Goal: Task Accomplishment & Management: Complete application form

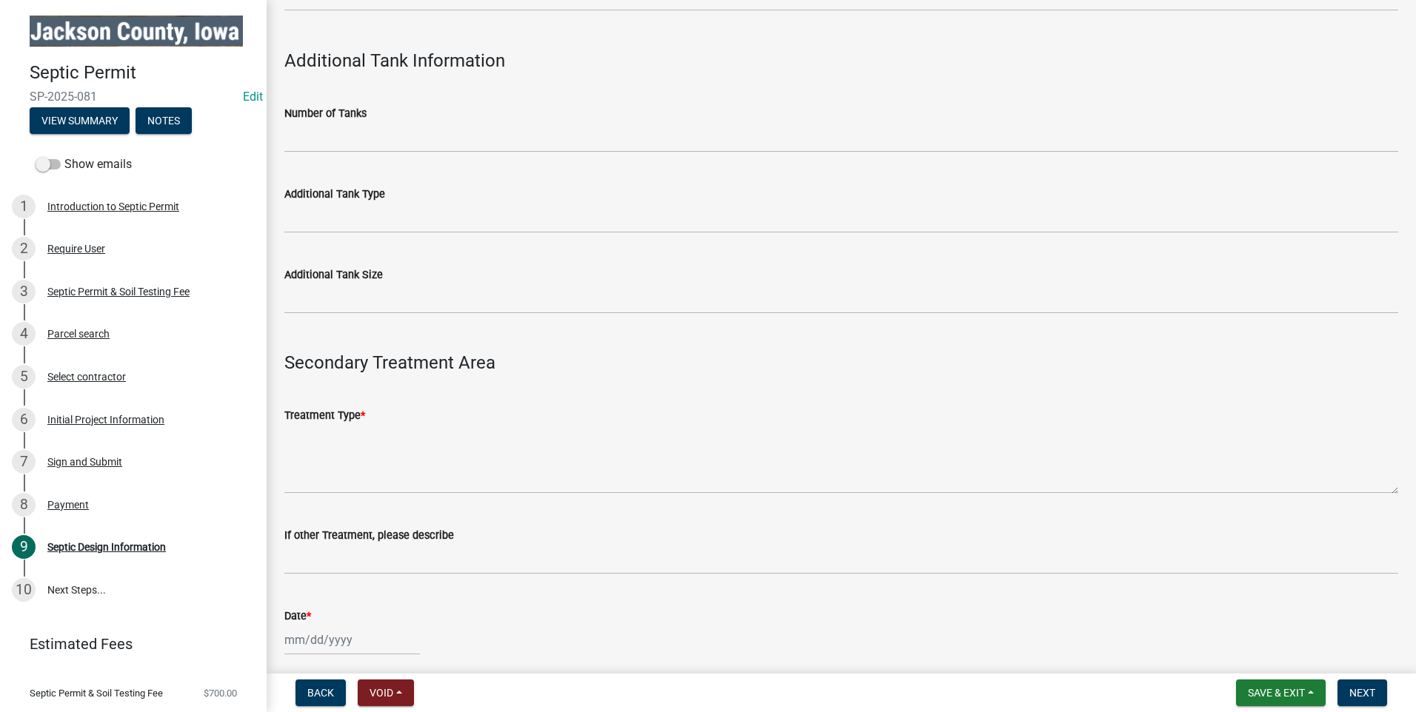
scroll to position [1407, 0]
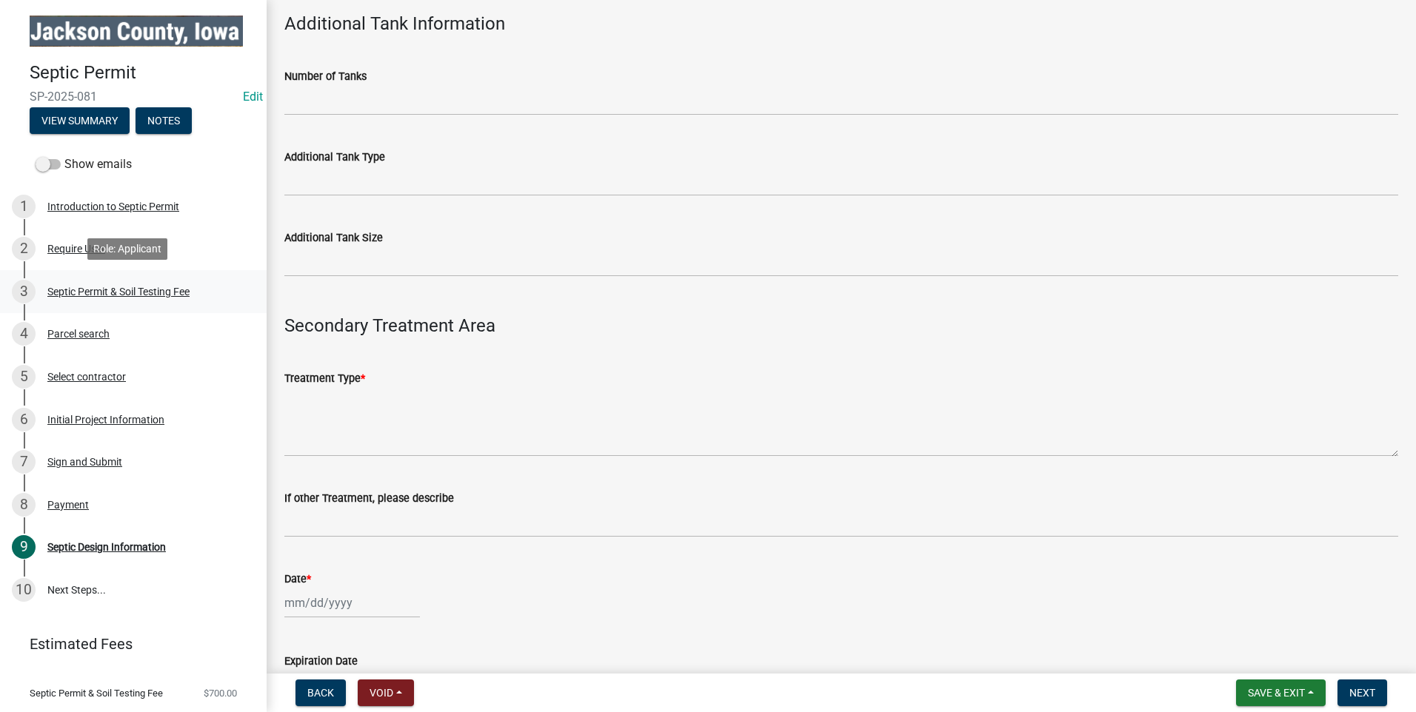
click at [73, 288] on div "Septic Permit & Soil Testing Fee" at bounding box center [118, 292] width 142 height 10
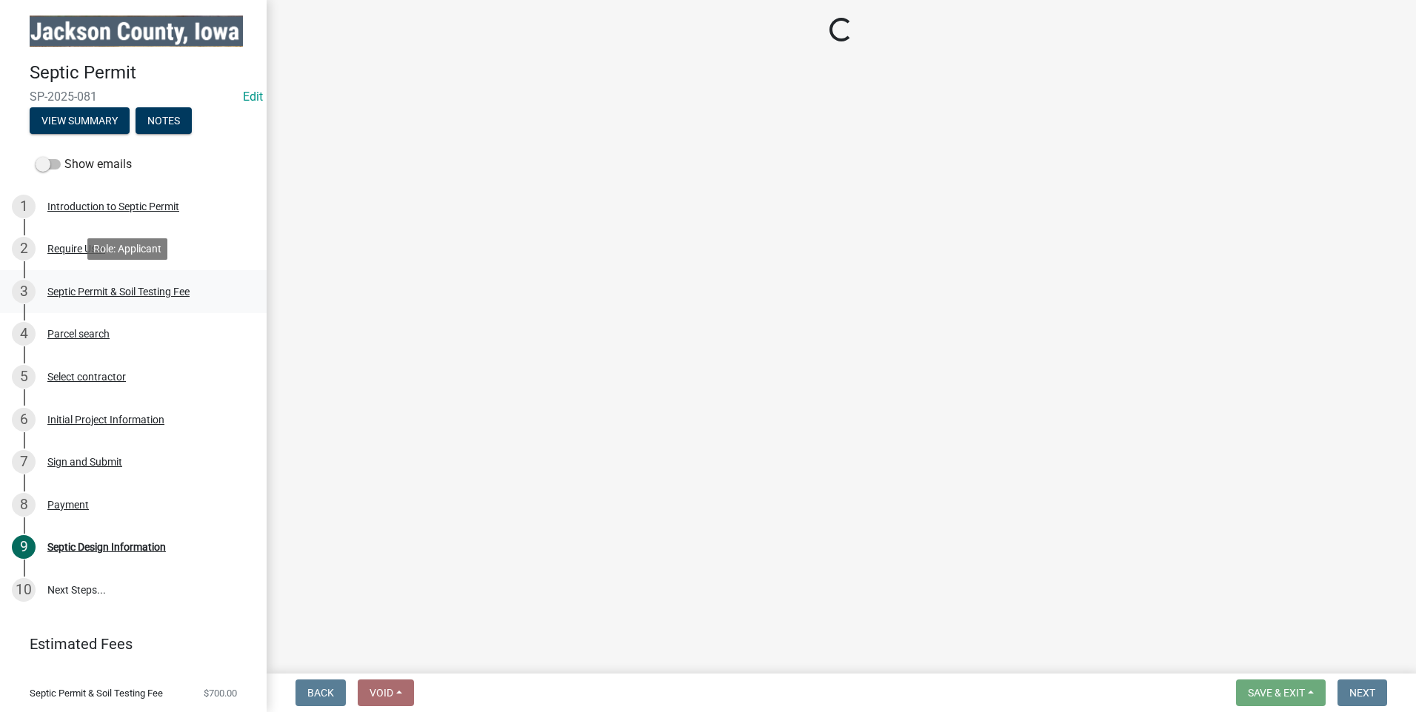
scroll to position [0, 0]
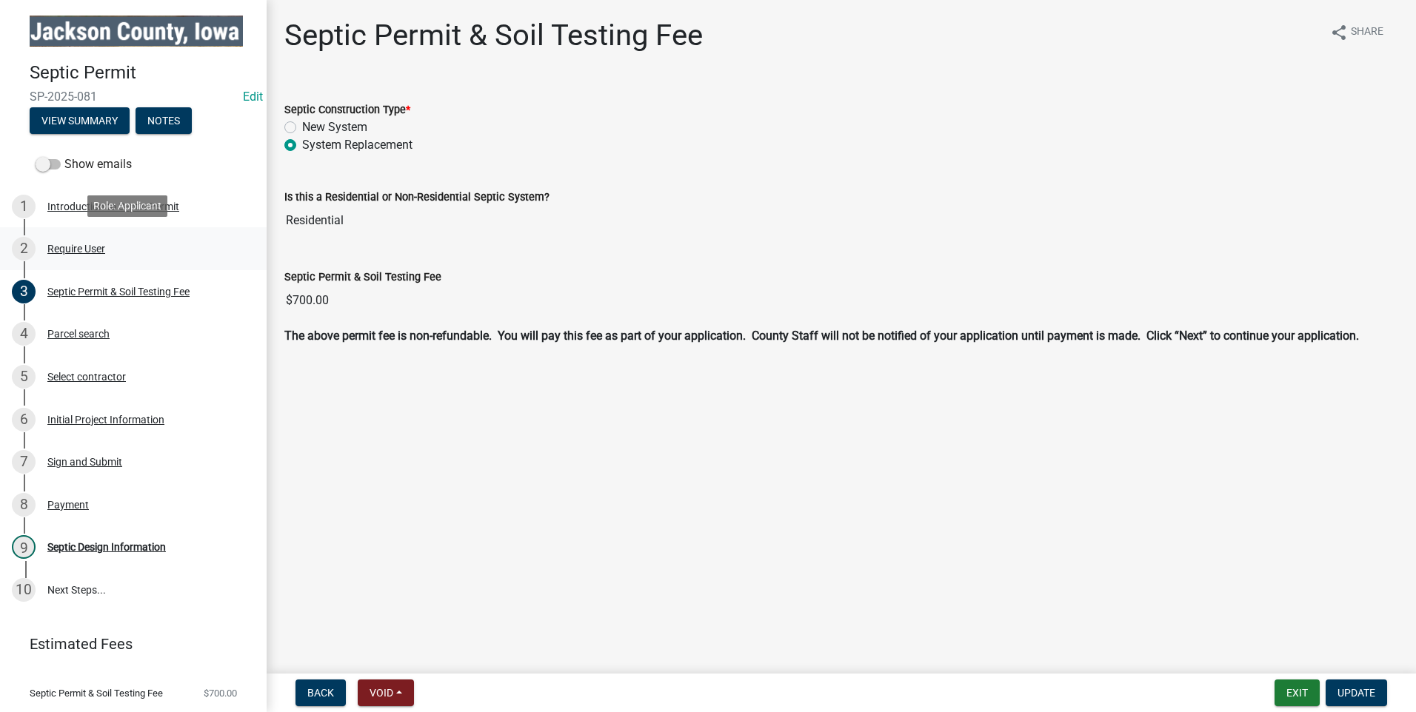
click at [66, 246] on div "Require User" at bounding box center [76, 249] width 58 height 10
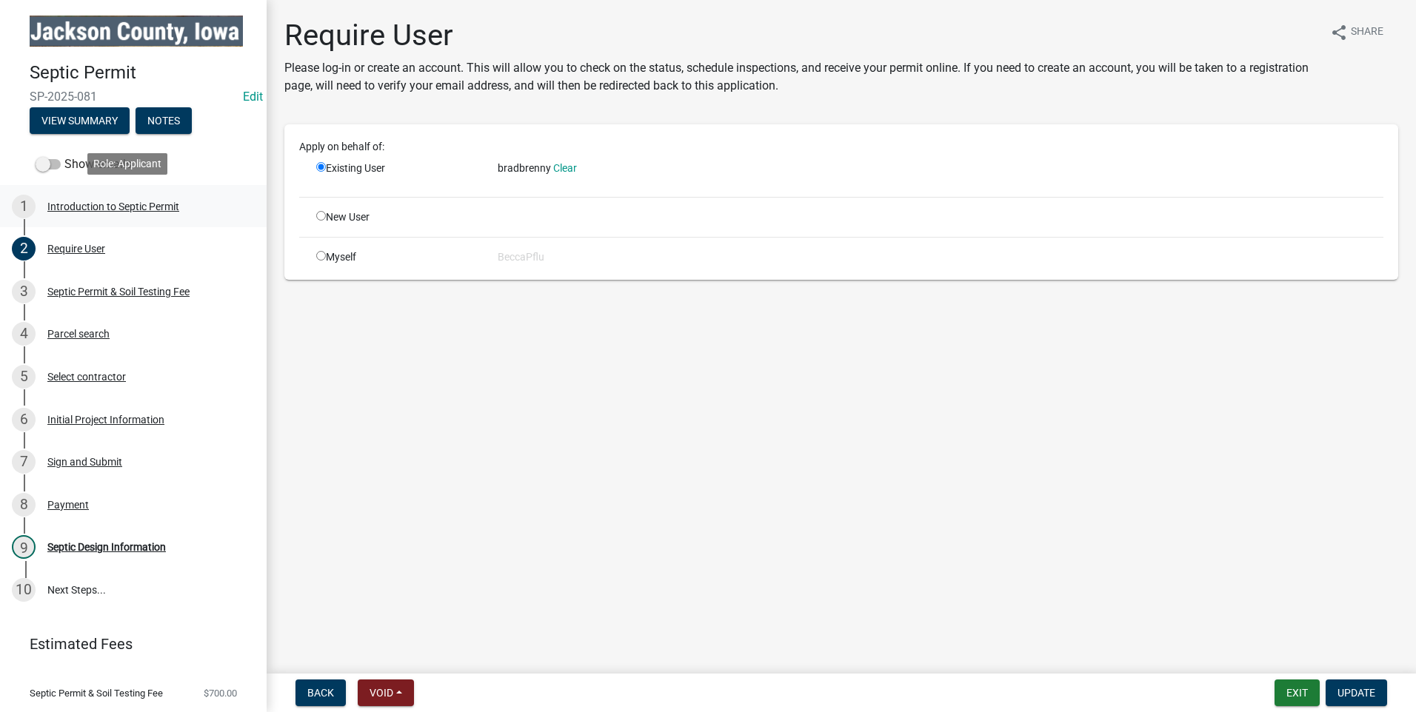
click at [96, 201] on div "Introduction to Septic Permit" at bounding box center [113, 206] width 132 height 10
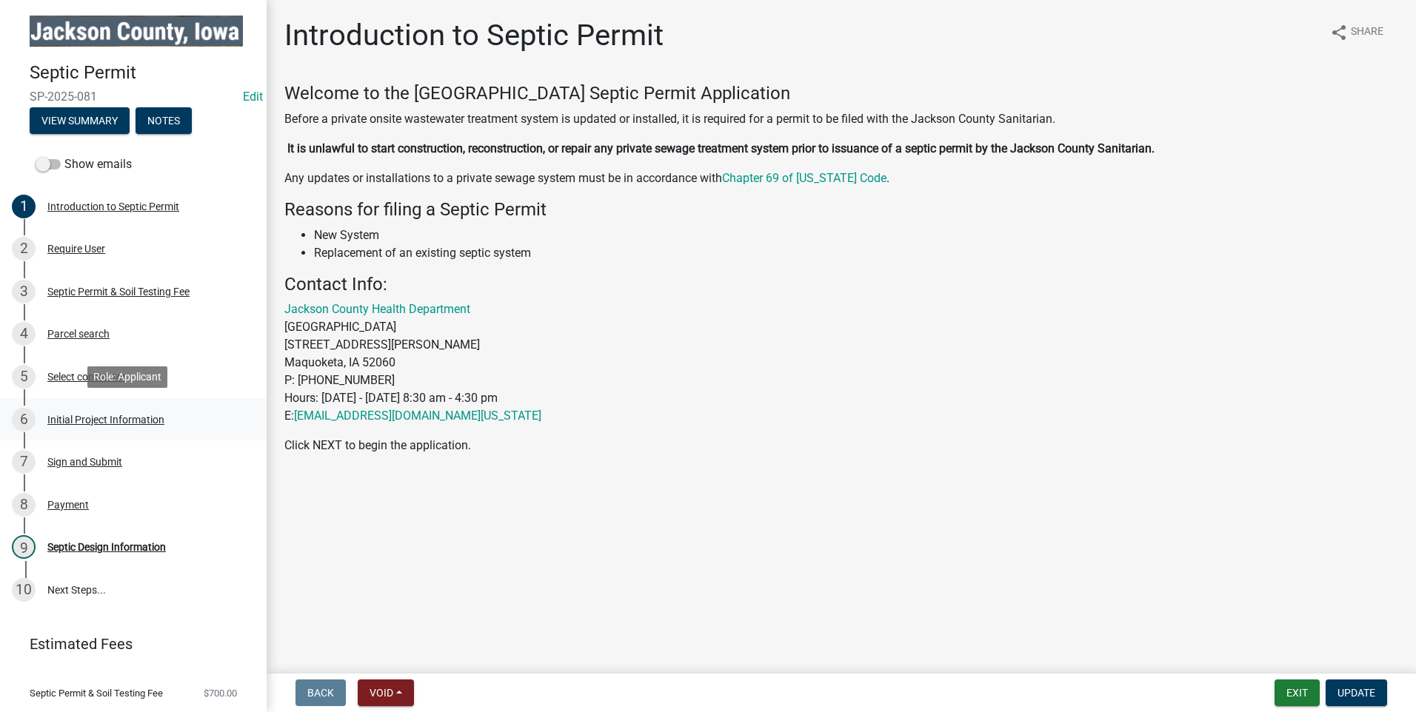
click at [81, 416] on div "Initial Project Information" at bounding box center [105, 420] width 117 height 10
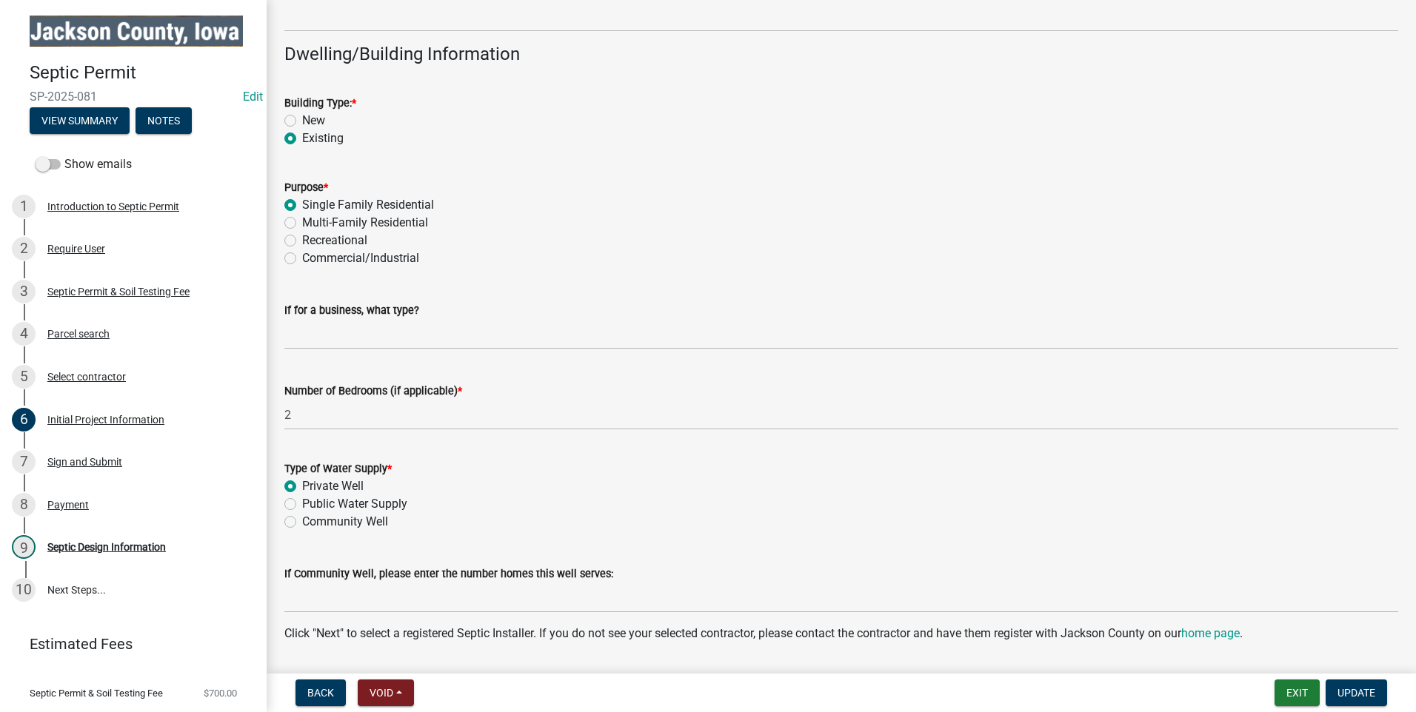
scroll to position [1181, 0]
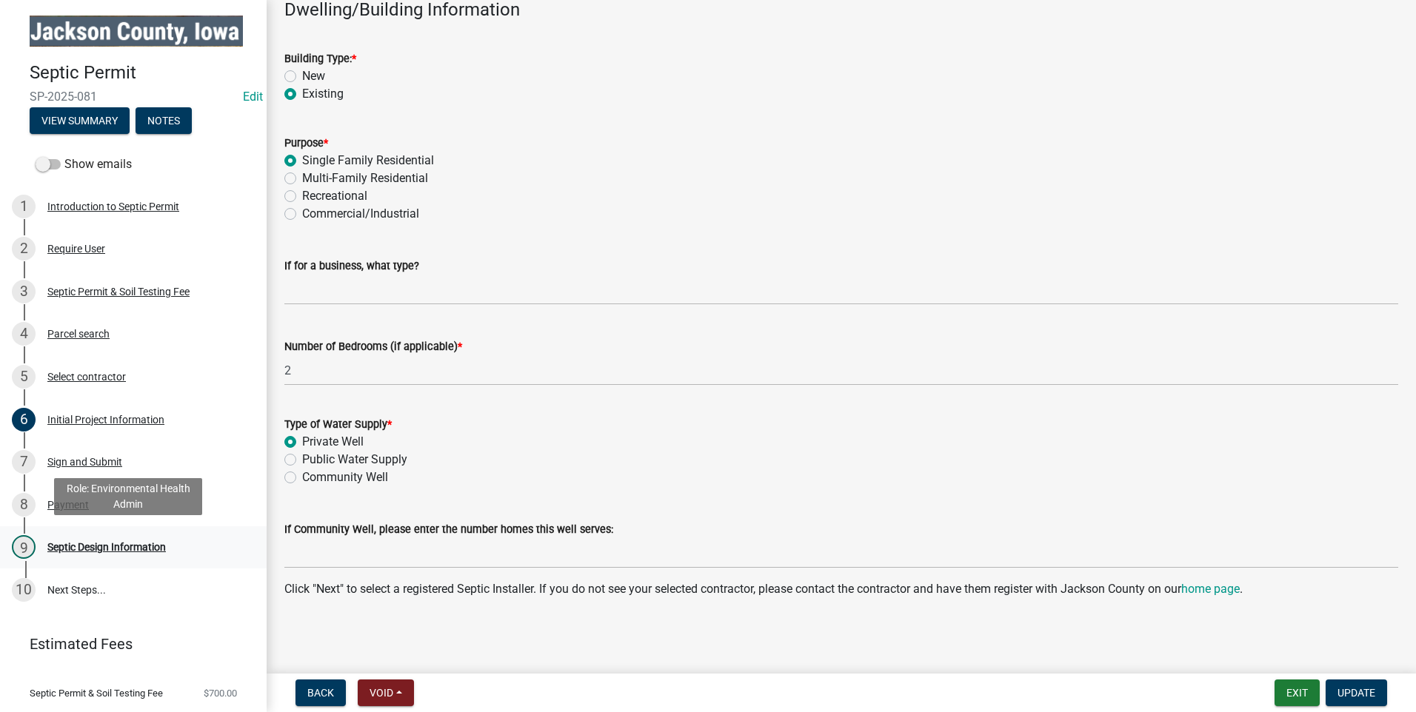
click at [110, 547] on div "Septic Design Information" at bounding box center [106, 547] width 118 height 10
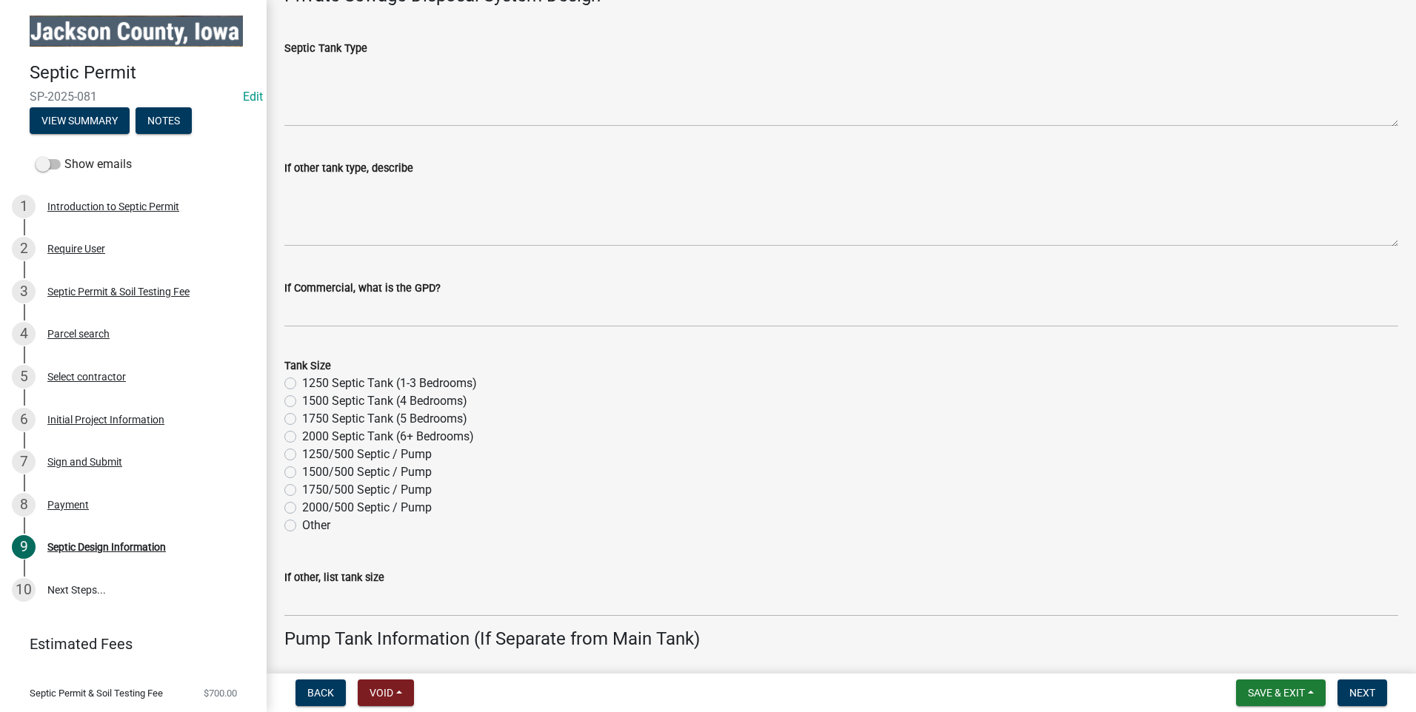
scroll to position [648, 0]
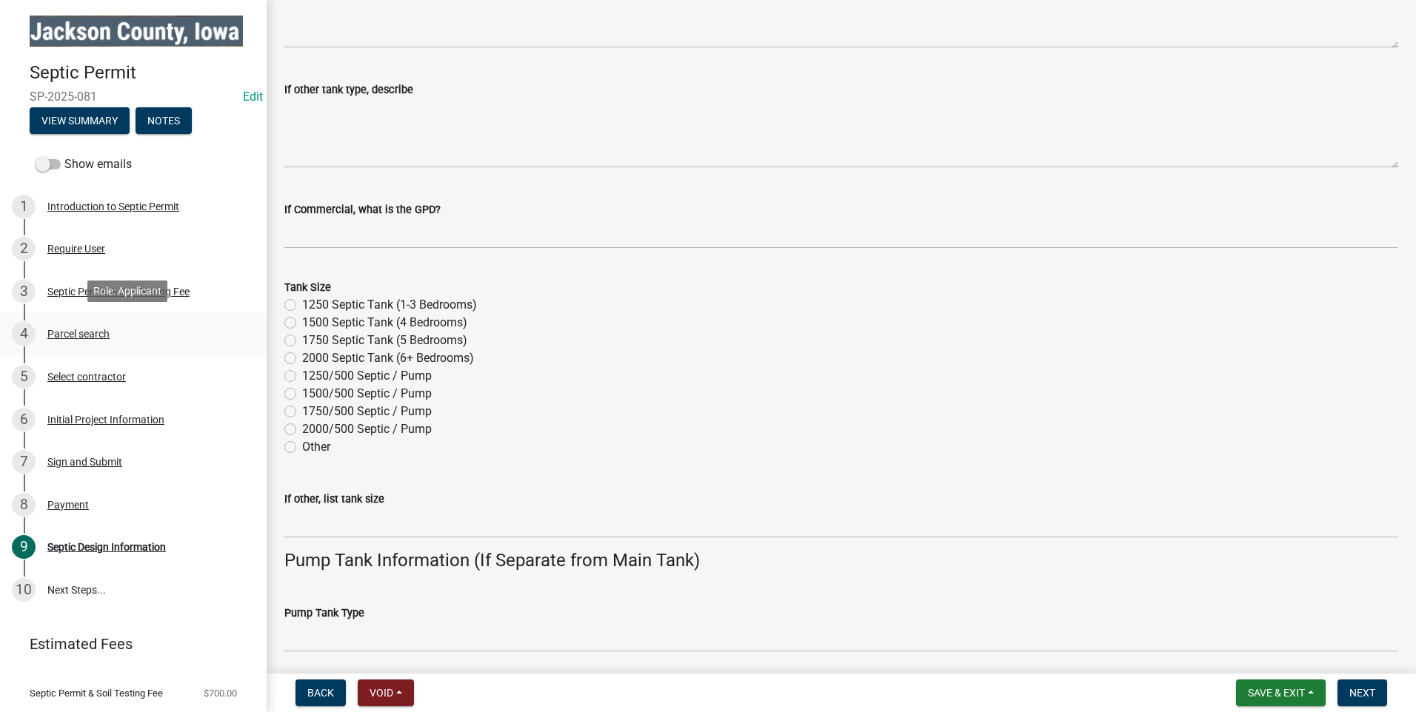
click at [70, 329] on div "Parcel search" at bounding box center [78, 334] width 62 height 10
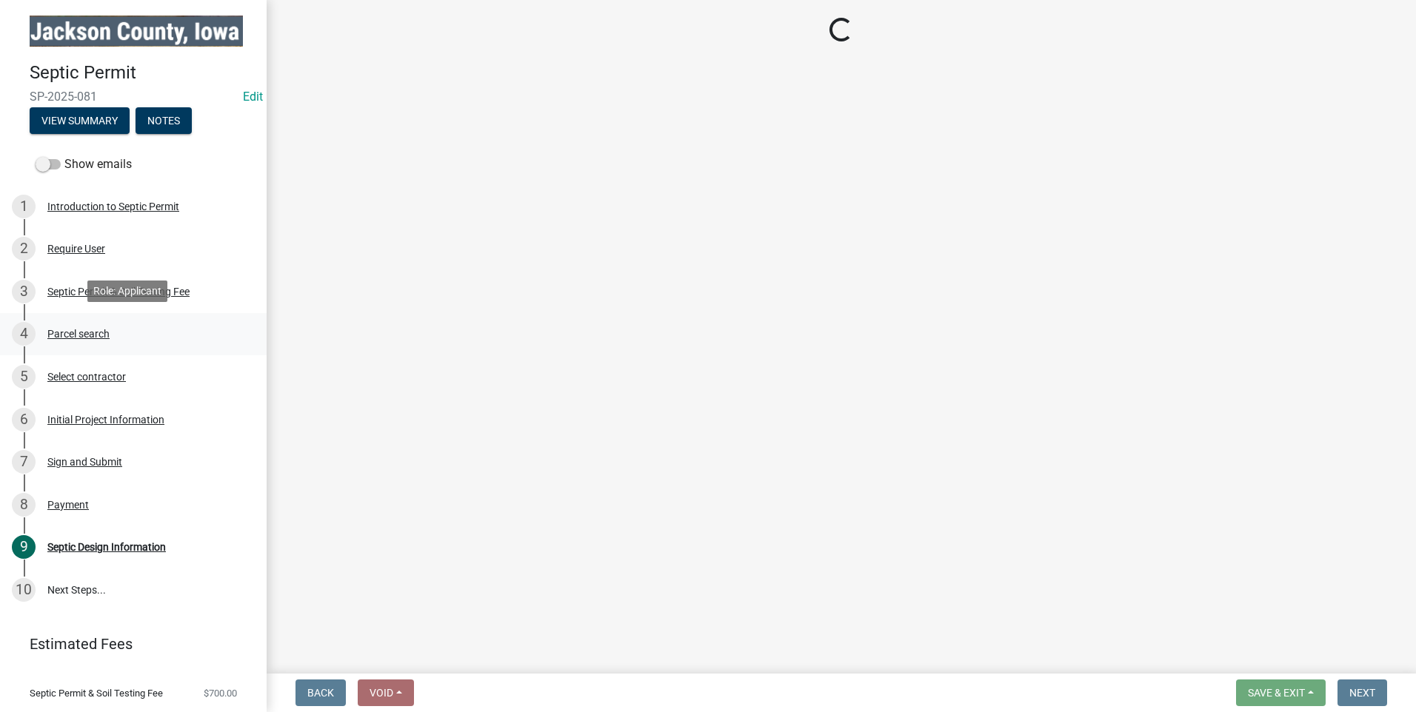
scroll to position [0, 0]
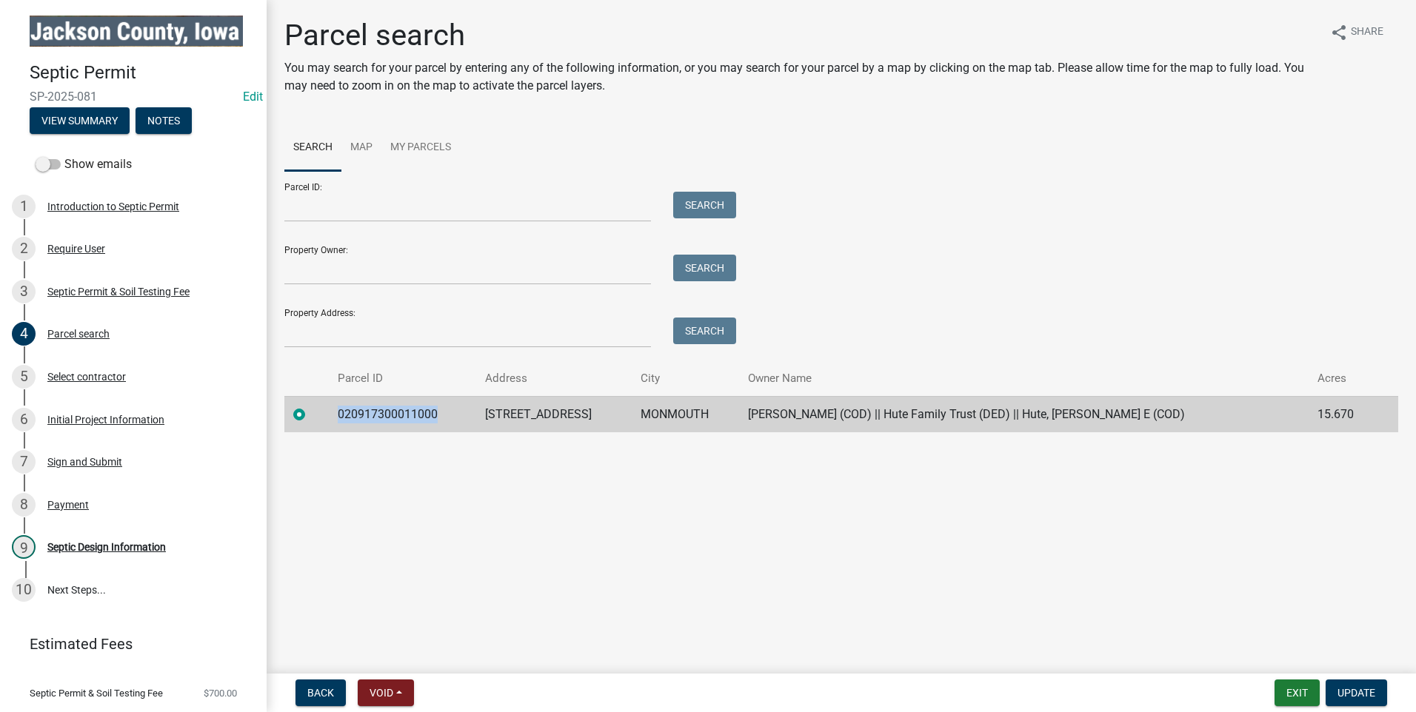
drag, startPoint x: 445, startPoint y: 412, endPoint x: 346, endPoint y: 407, distance: 99.4
click at [346, 407] on td "020917300011000" at bounding box center [402, 414] width 147 height 36
drag, startPoint x: 346, startPoint y: 407, endPoint x: 362, endPoint y: 409, distance: 16.4
copy td "020917300011000"
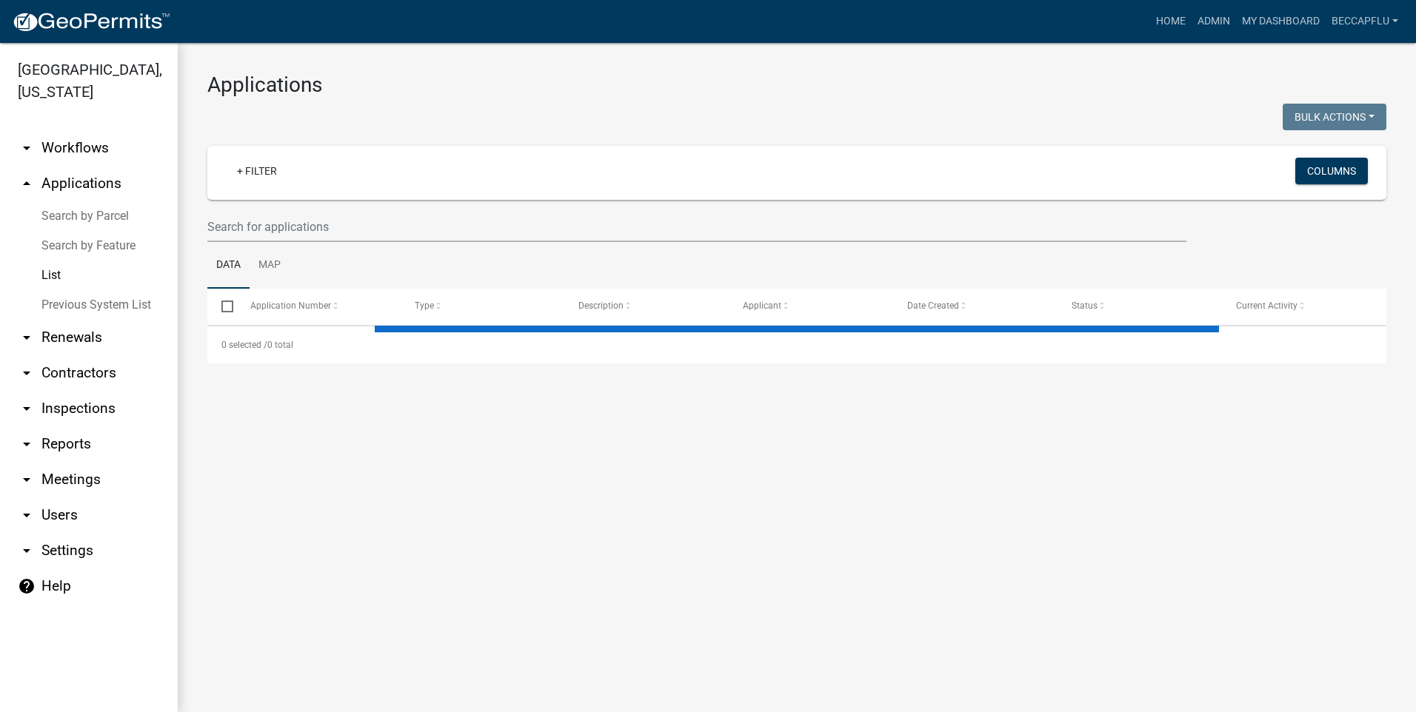
select select "3: 100"
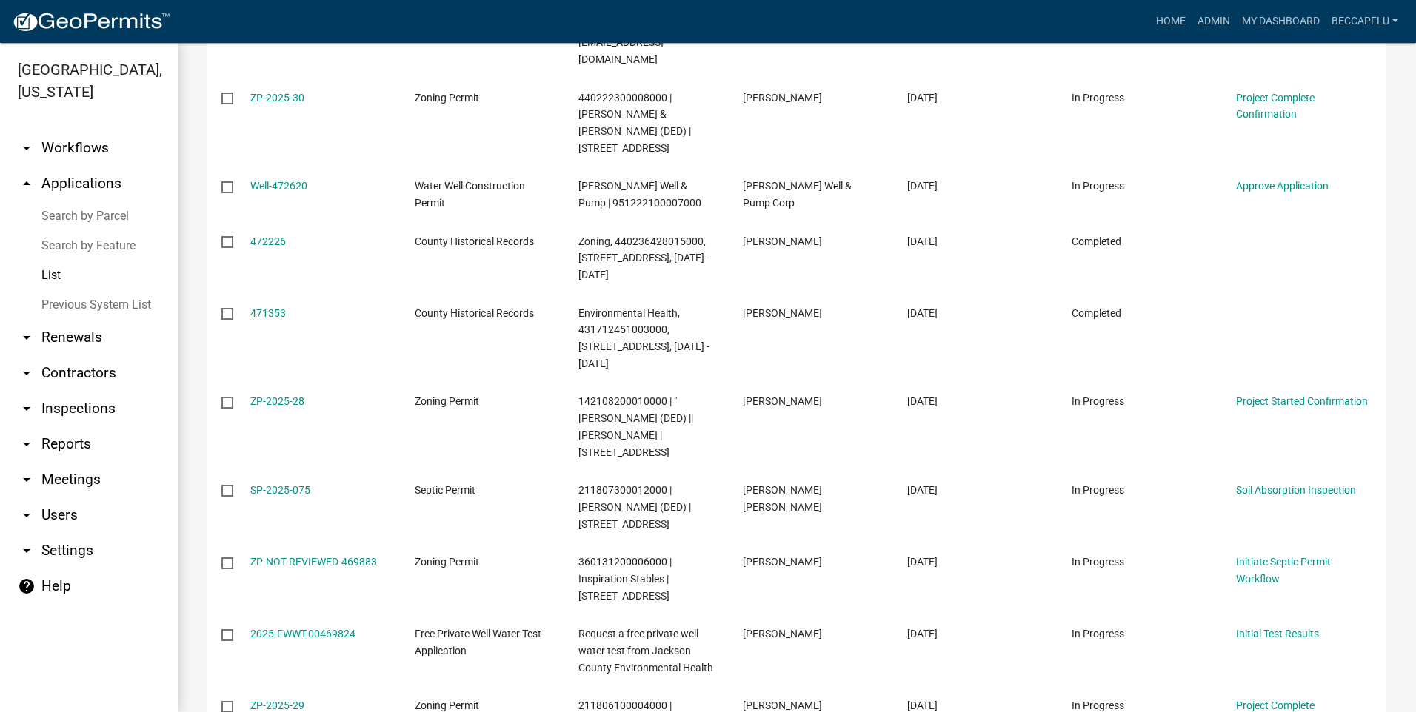
scroll to position [1796, 0]
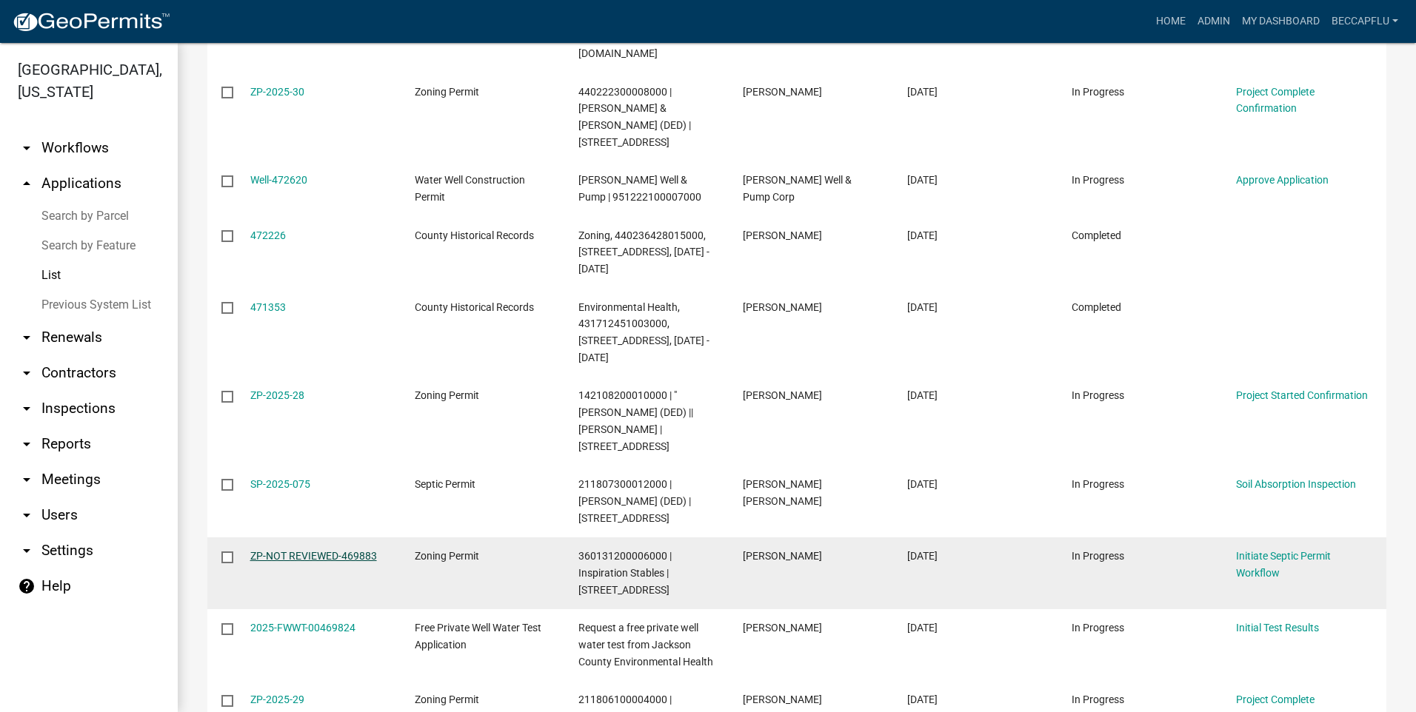
click at [327, 550] on link "ZP-NOT REVIEWED-469883" at bounding box center [313, 556] width 127 height 12
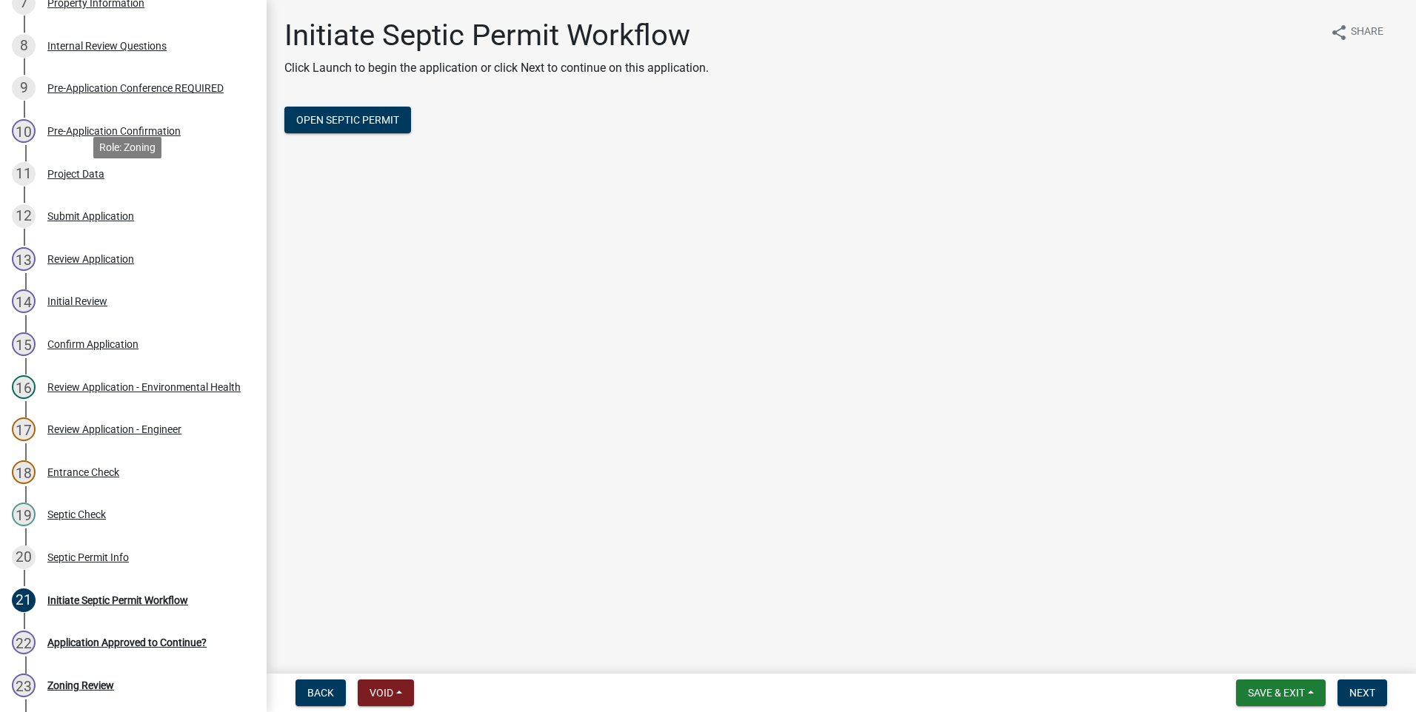
scroll to position [537, 0]
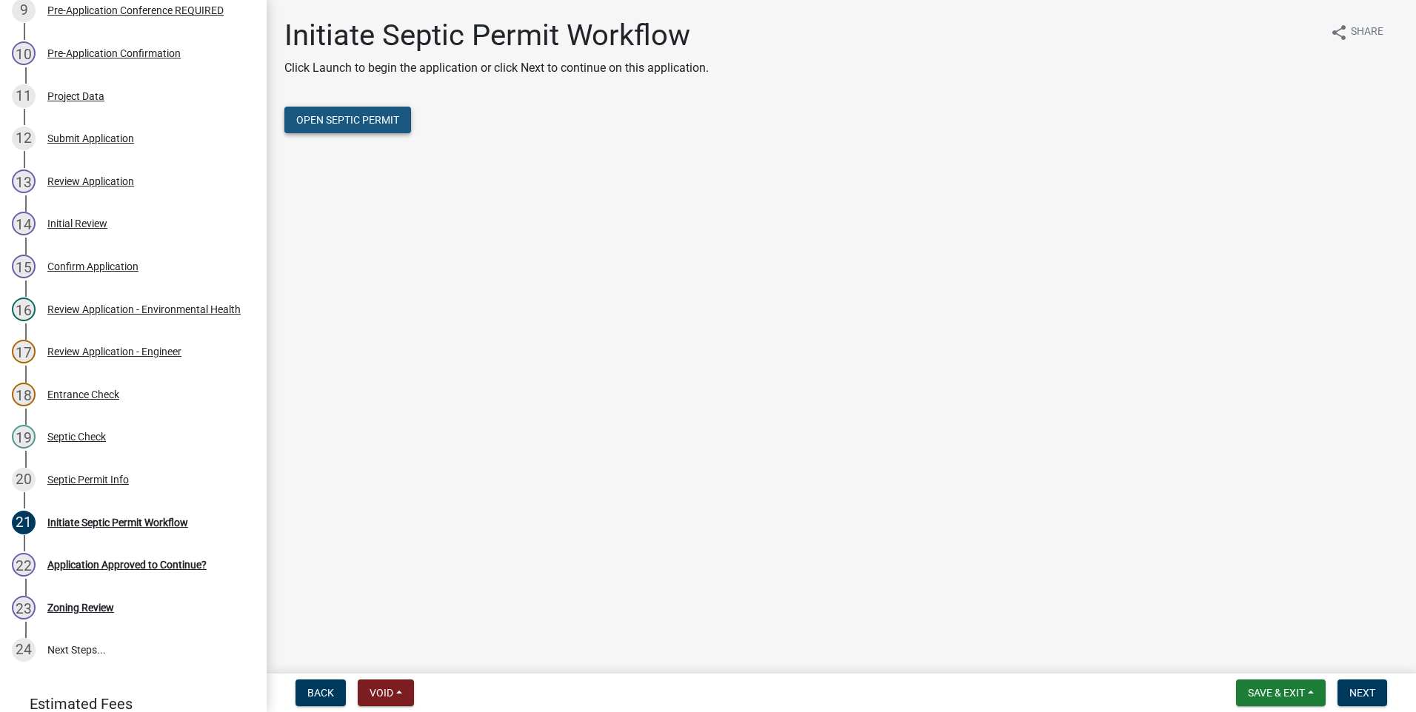
click at [364, 120] on span "Open Septic Permit" at bounding box center [347, 120] width 103 height 12
click at [1372, 693] on span "Next" at bounding box center [1362, 693] width 26 height 12
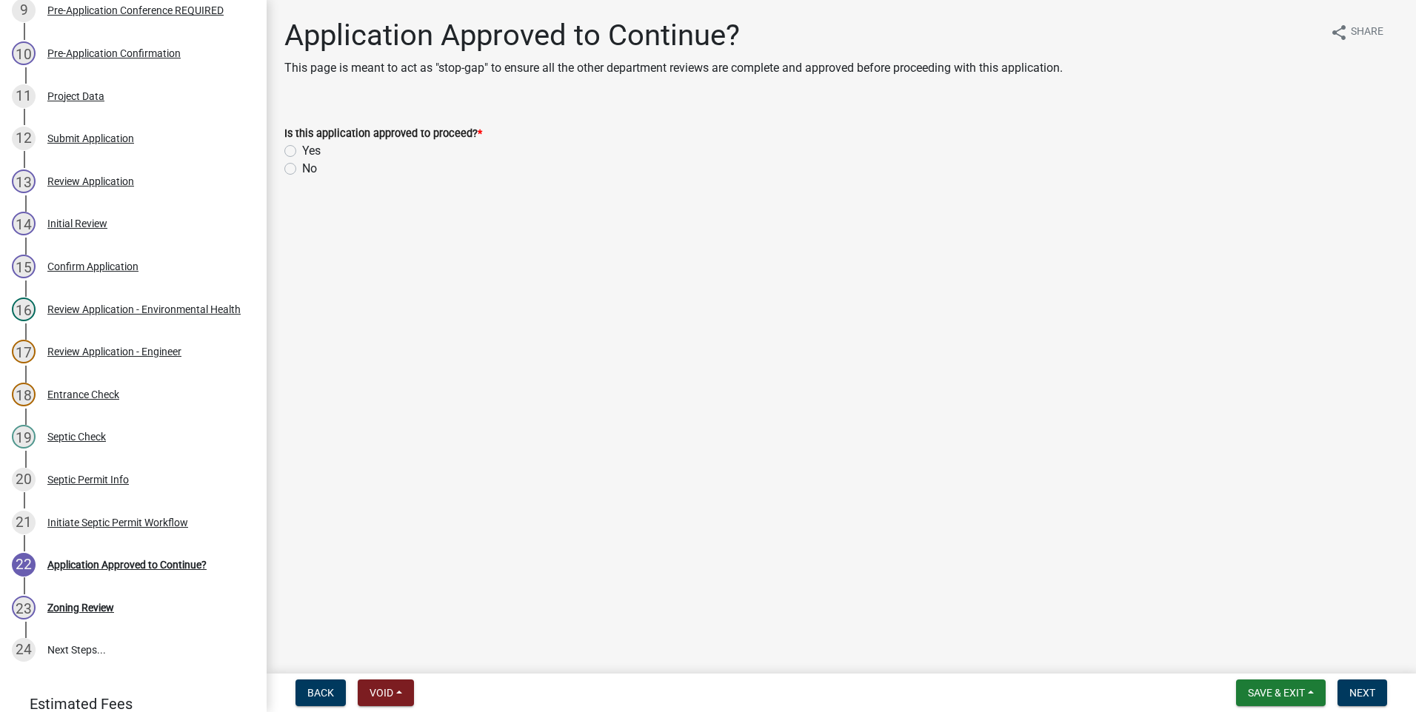
click at [302, 150] on label "Yes" at bounding box center [311, 151] width 19 height 18
click at [302, 150] on input "Yes" at bounding box center [307, 147] width 10 height 10
radio input "true"
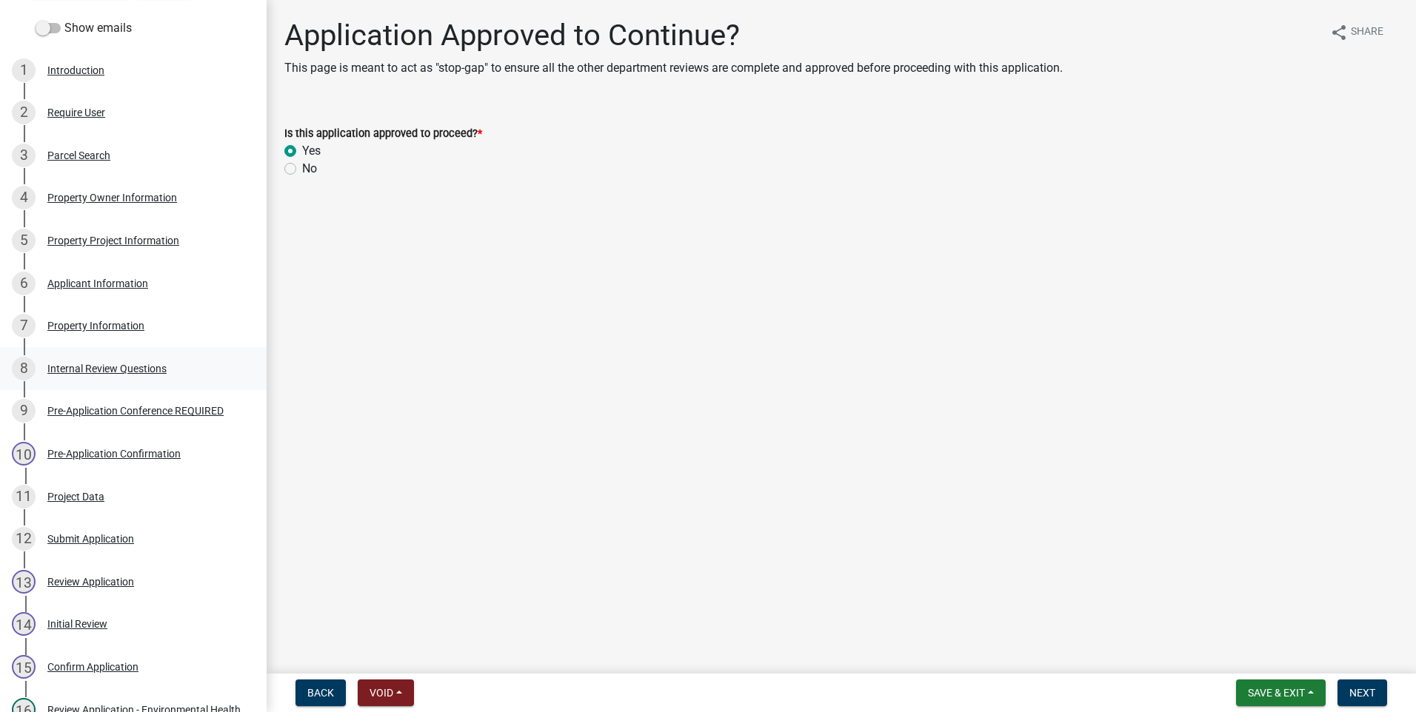
scroll to position [0, 0]
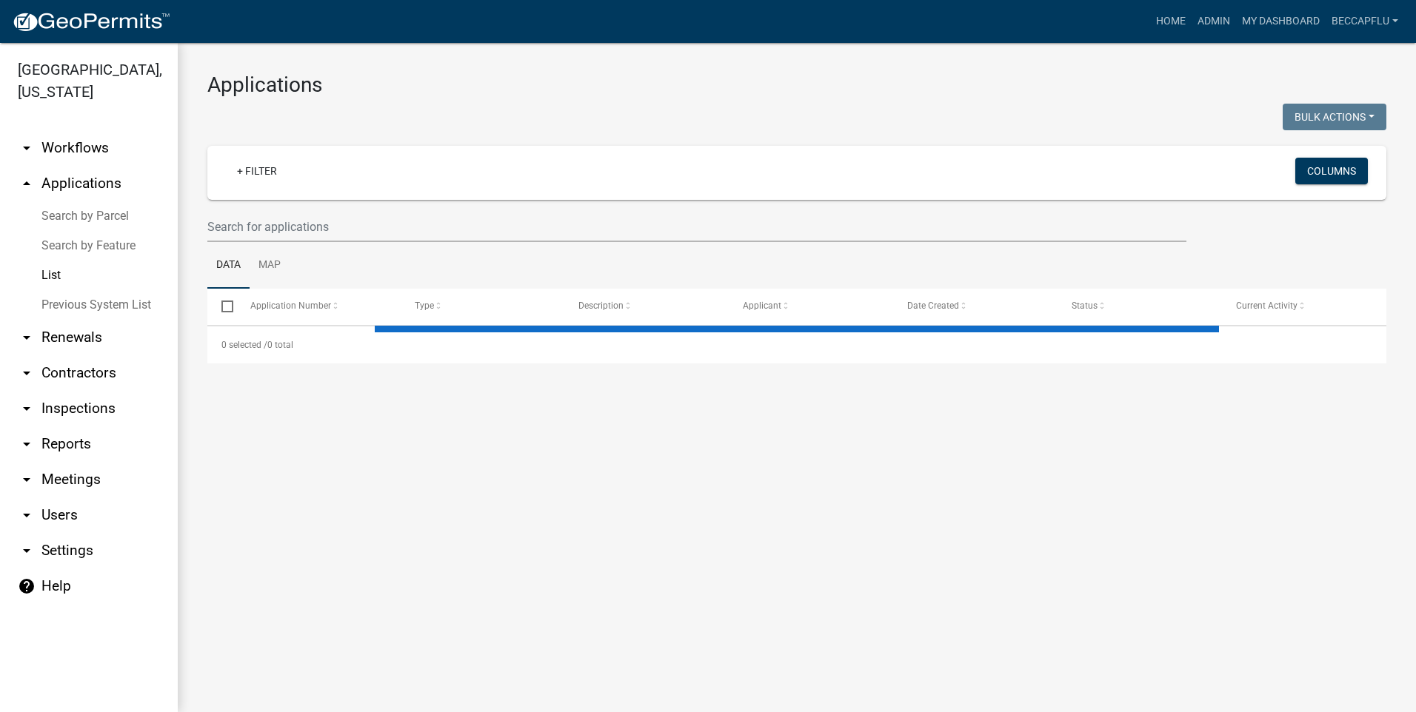
select select "3: 100"
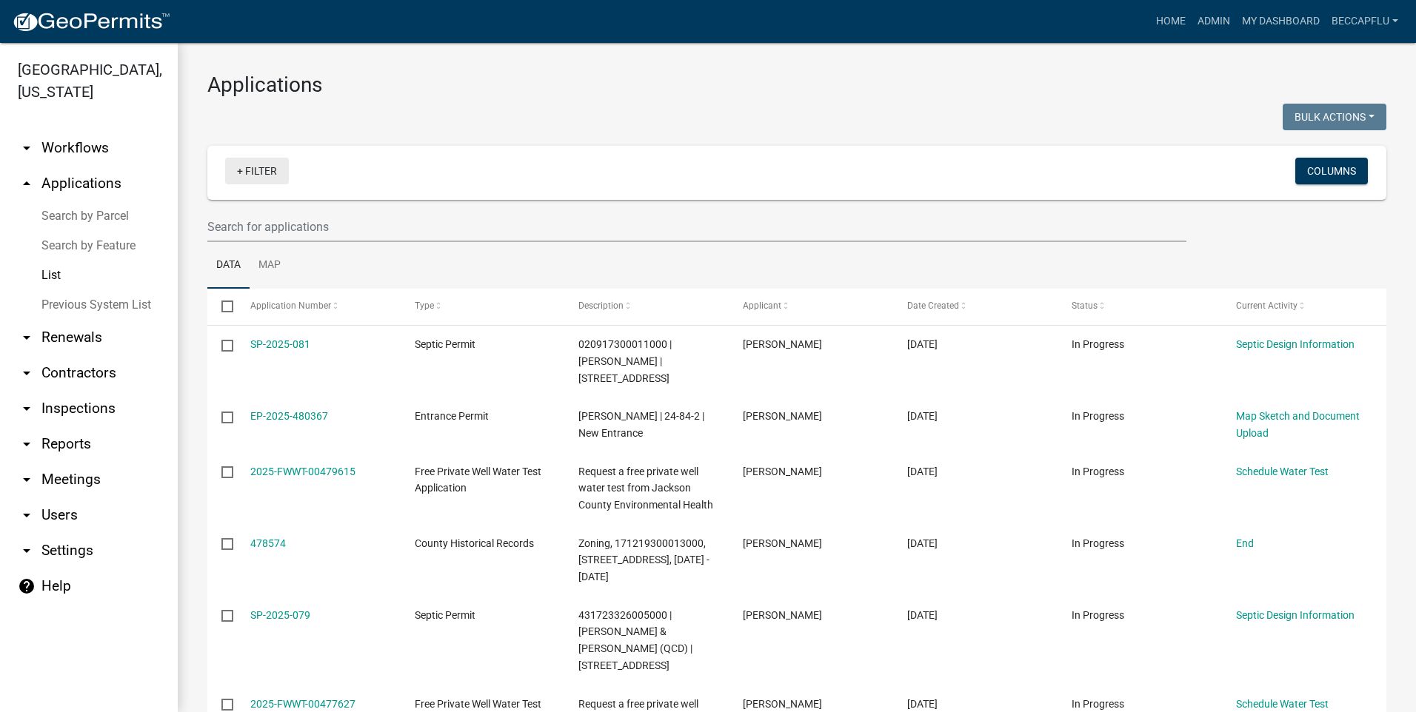
click at [264, 166] on link "+ Filter" at bounding box center [257, 171] width 64 height 27
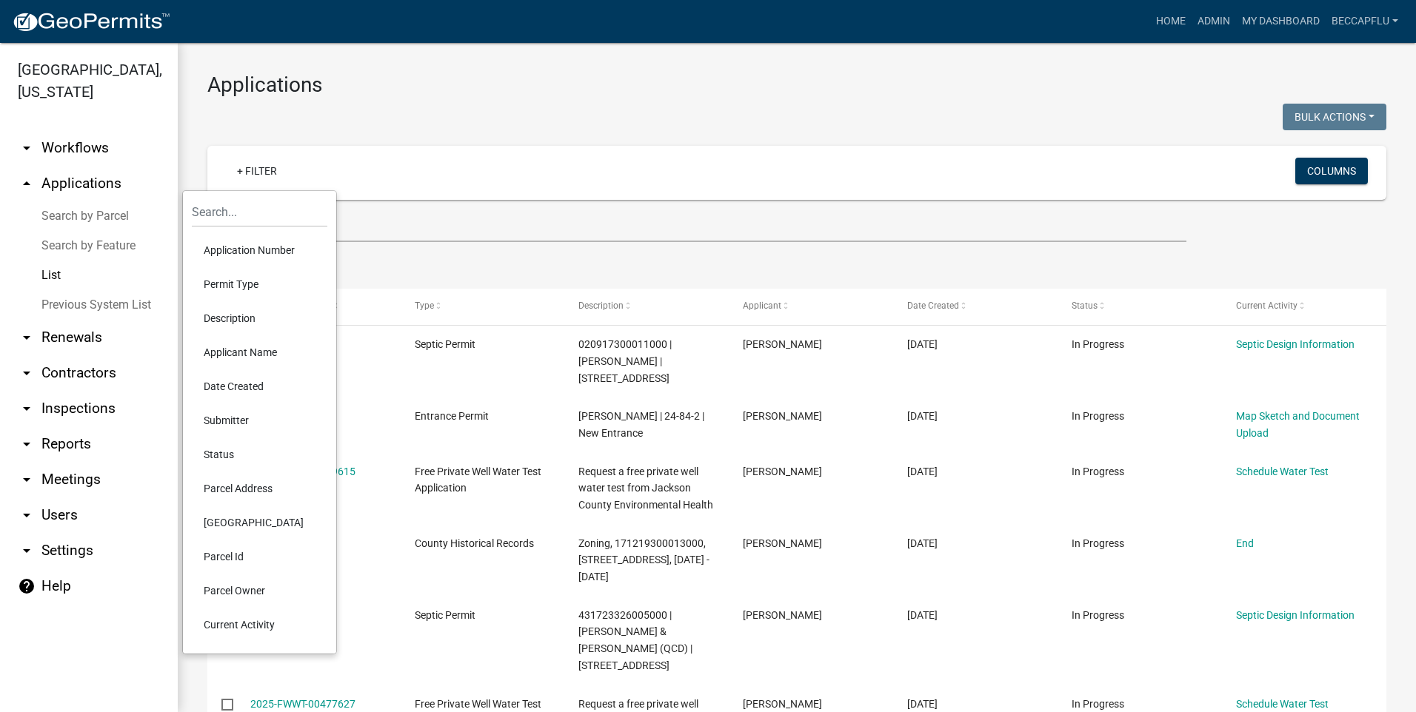
click at [238, 280] on li "Permit Type" at bounding box center [260, 284] width 136 height 34
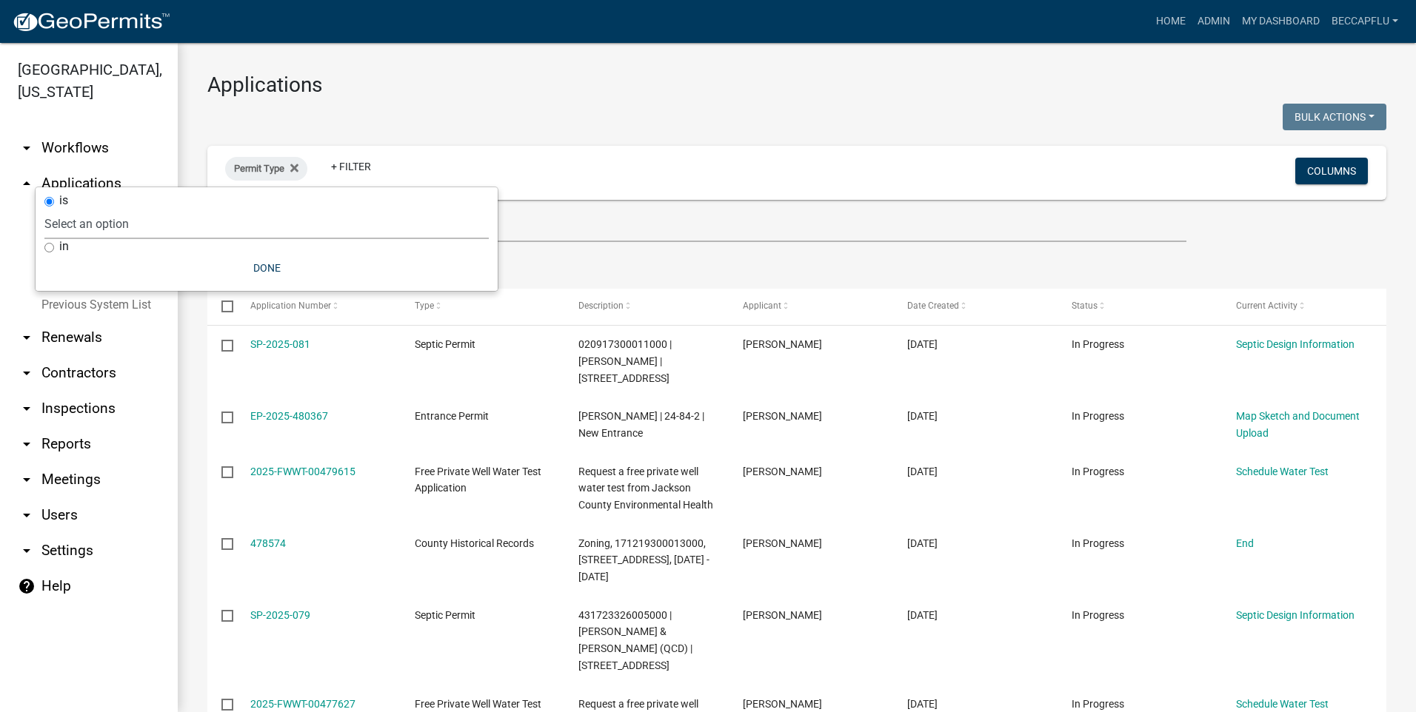
click at [131, 218] on select "Select an option County Historical Records DRAFT - Ag-Exempt Verification DRAFT…" at bounding box center [266, 224] width 444 height 30
select select "00c8d5c9-54c6-4a9d-979b-504790a05259"
click at [79, 209] on select "Select an option County Historical Records DRAFT - Ag-Exempt Verification DRAFT…" at bounding box center [266, 224] width 444 height 30
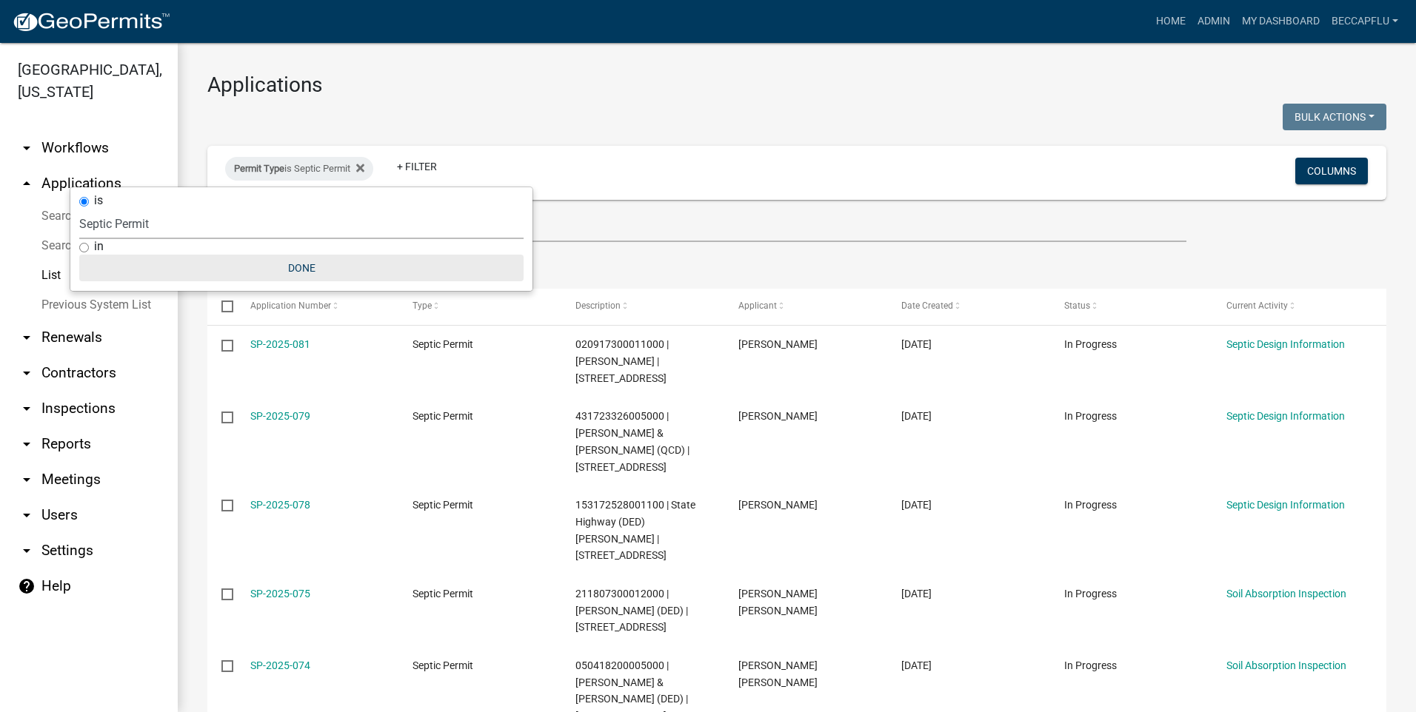
click at [297, 270] on button "Done" at bounding box center [301, 268] width 444 height 27
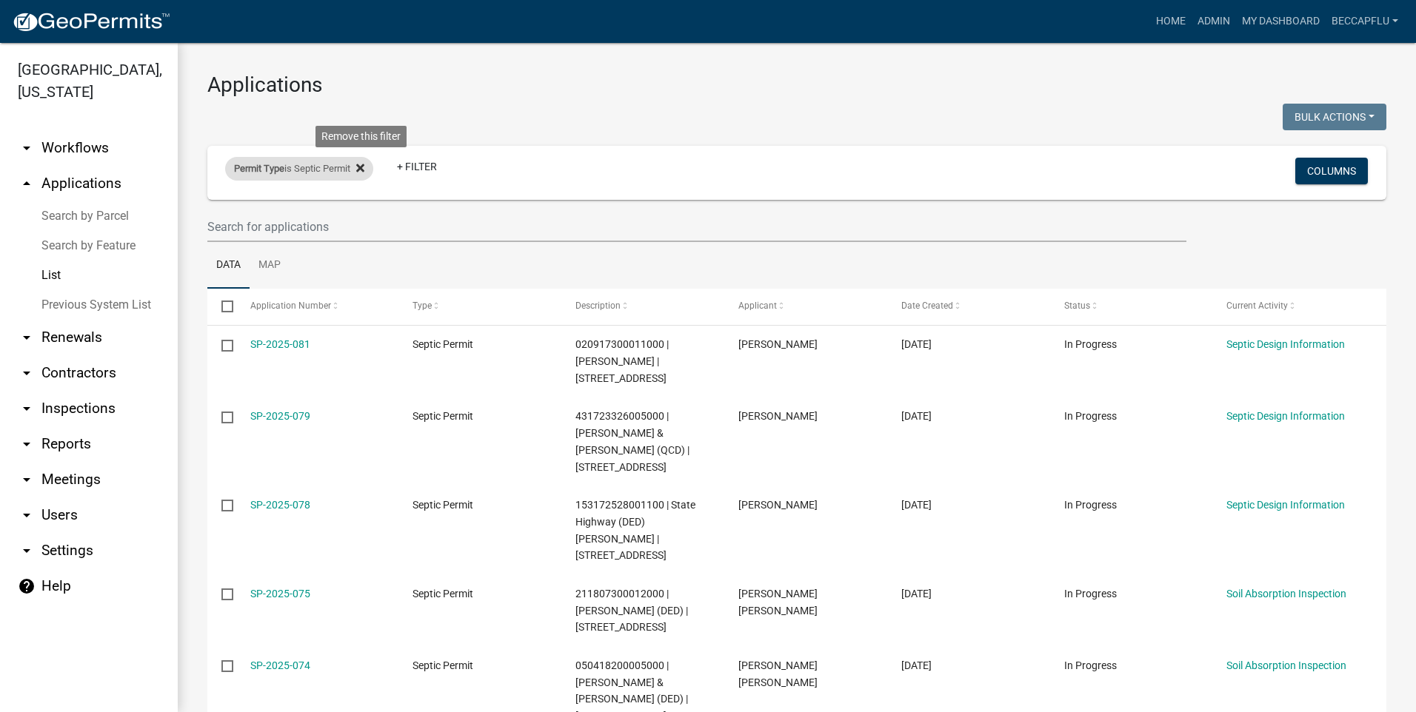
click at [364, 170] on icon at bounding box center [360, 168] width 8 height 8
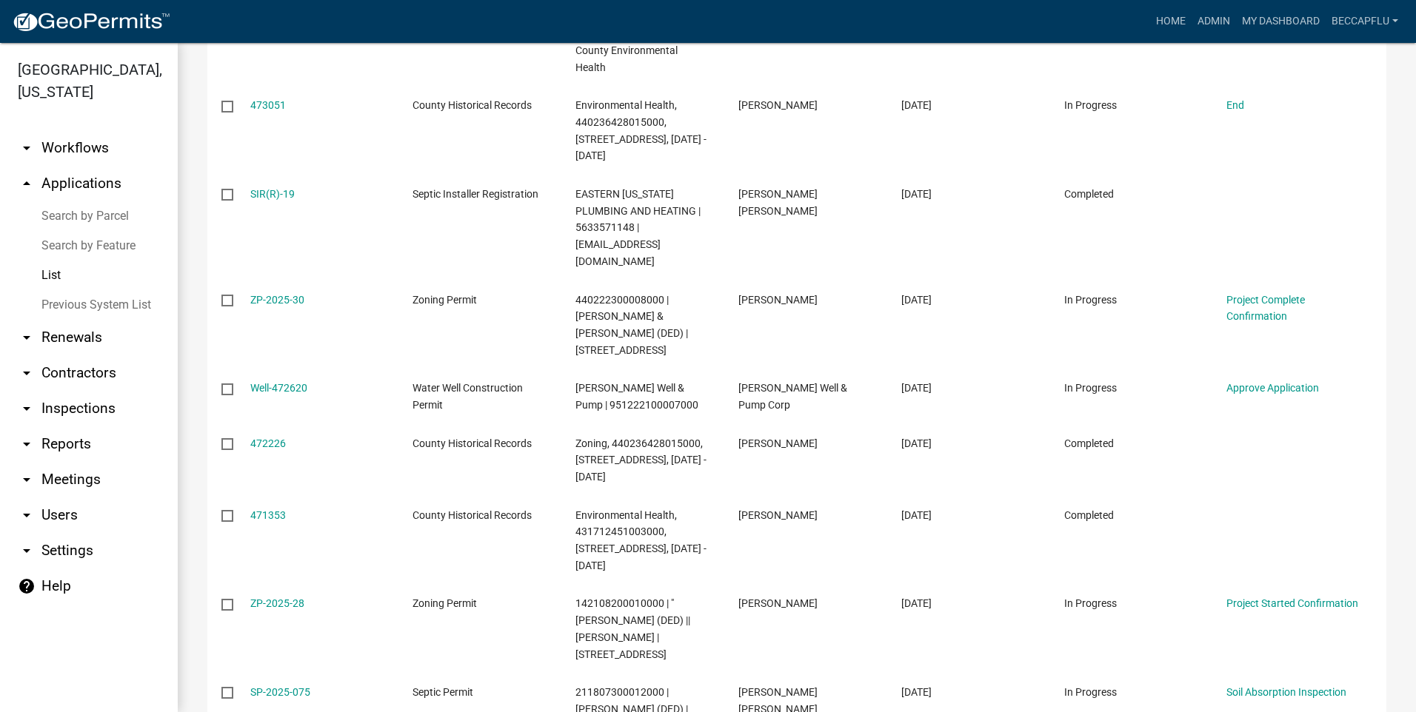
scroll to position [1777, 0]
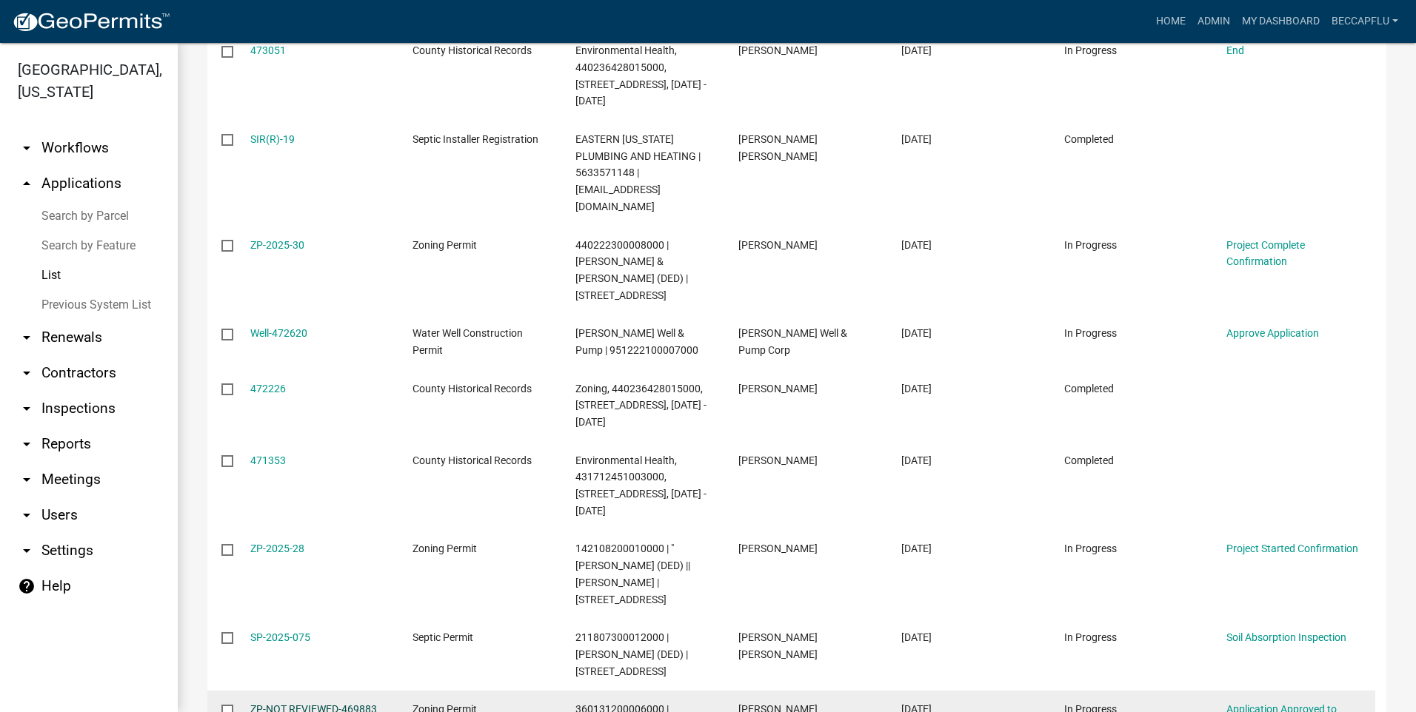
click at [302, 704] on link "ZP-NOT REVIEWED-469883" at bounding box center [313, 710] width 127 height 12
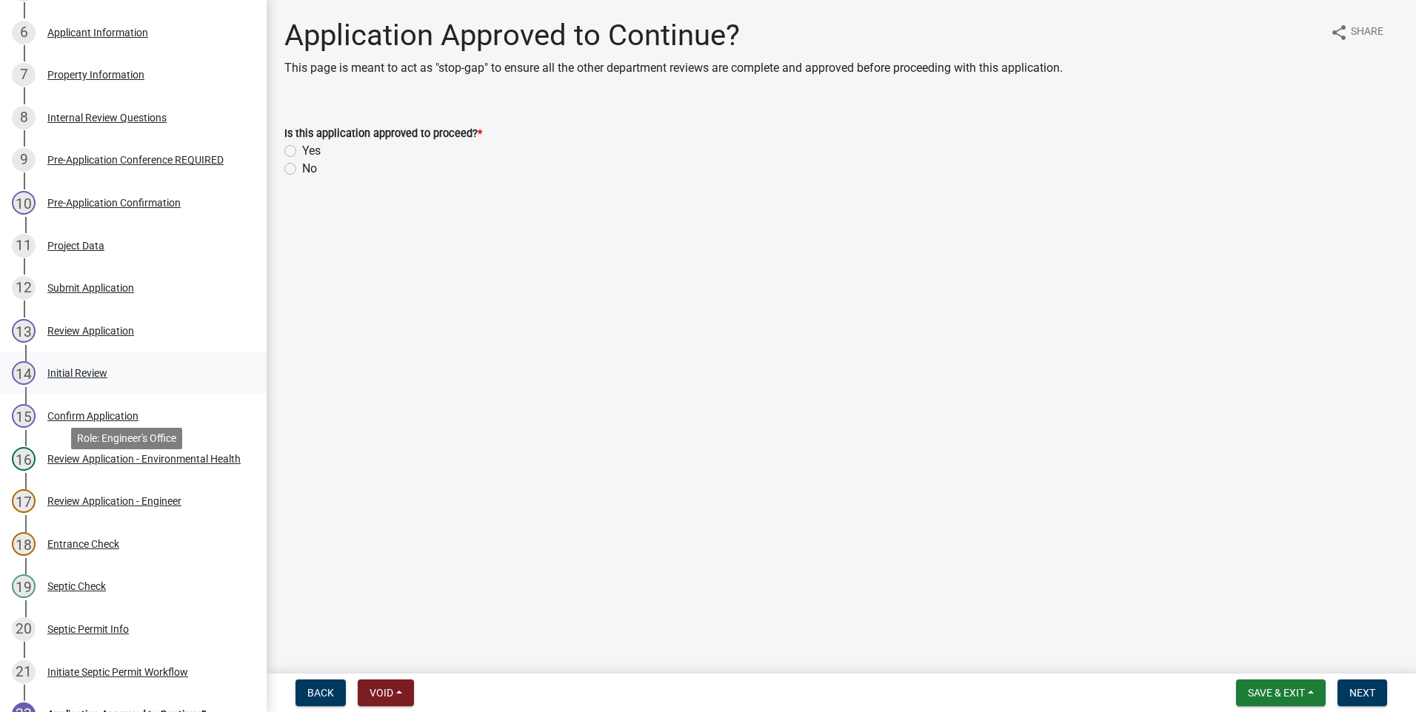
scroll to position [407, 0]
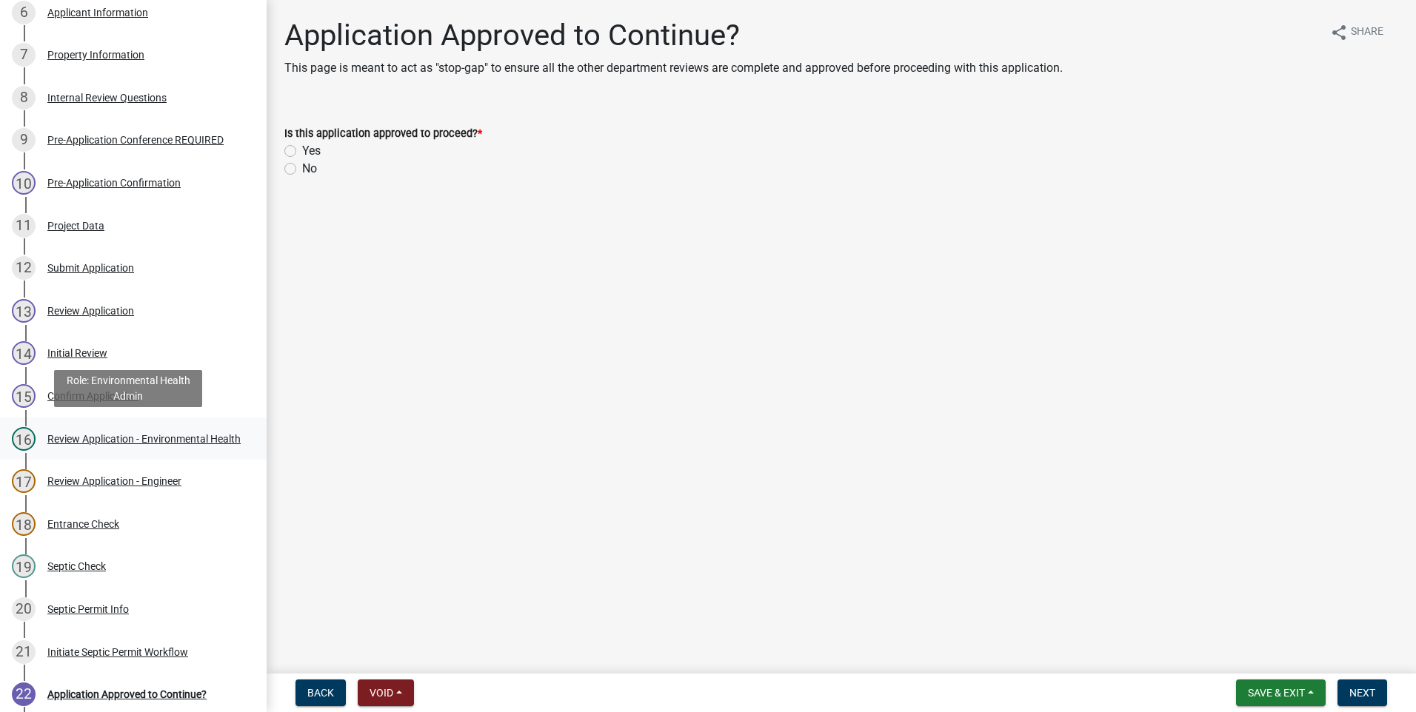
click at [83, 434] on div "Review Application - Environmental Health" at bounding box center [143, 439] width 193 height 10
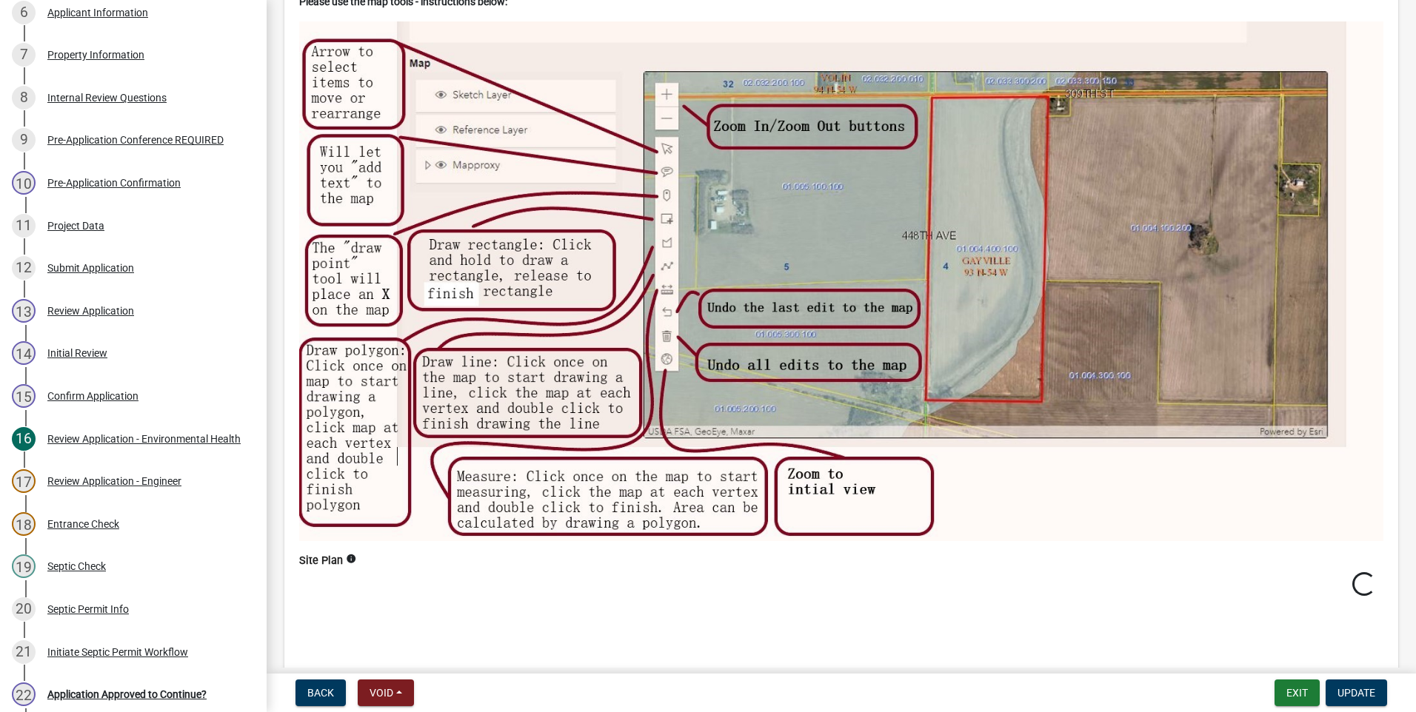
scroll to position [4666, 0]
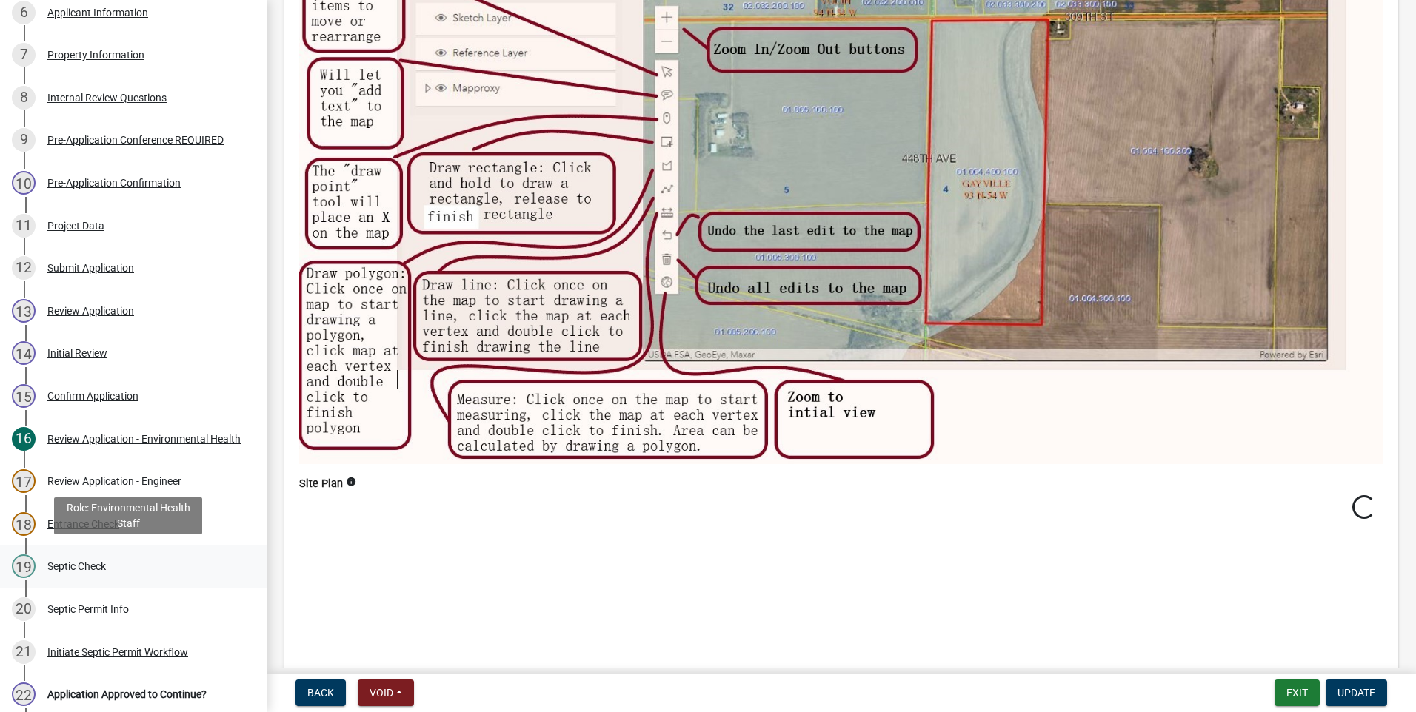
click at [81, 561] on div "Septic Check" at bounding box center [76, 566] width 59 height 10
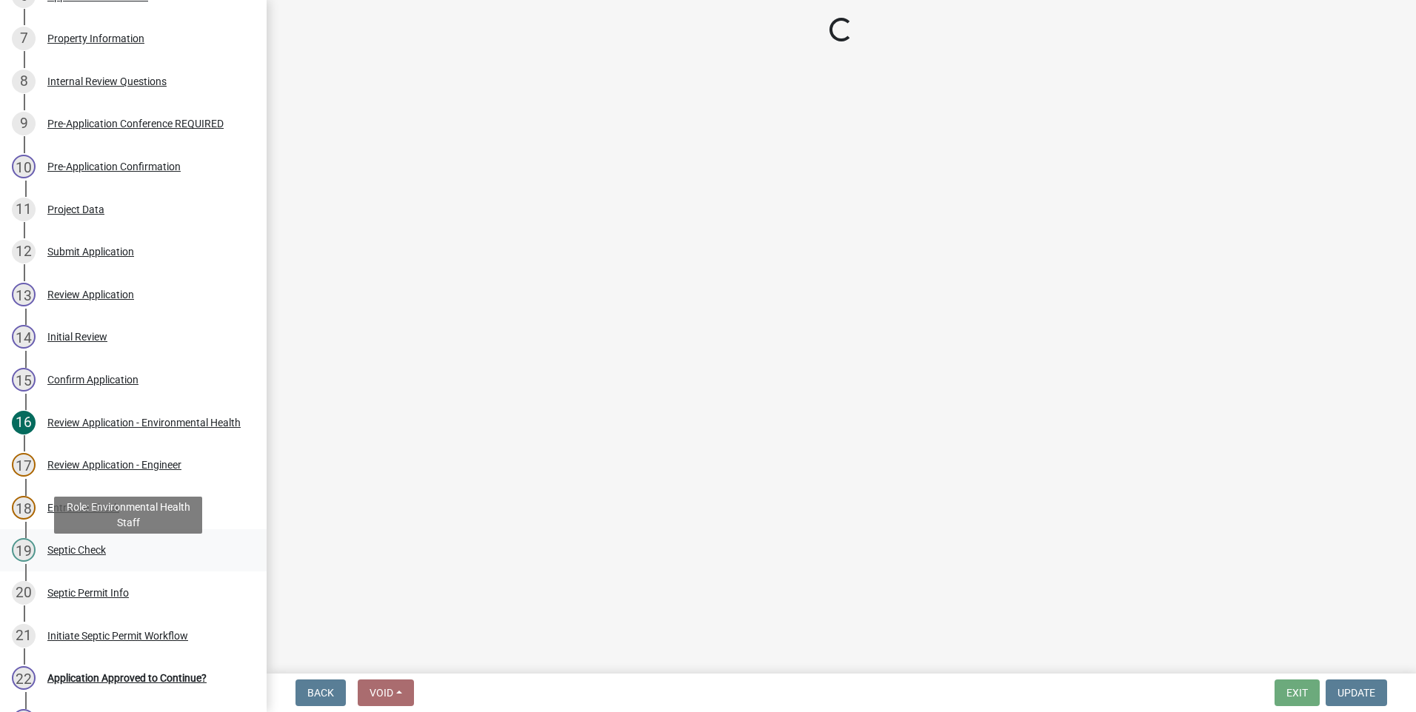
scroll to position [426, 0]
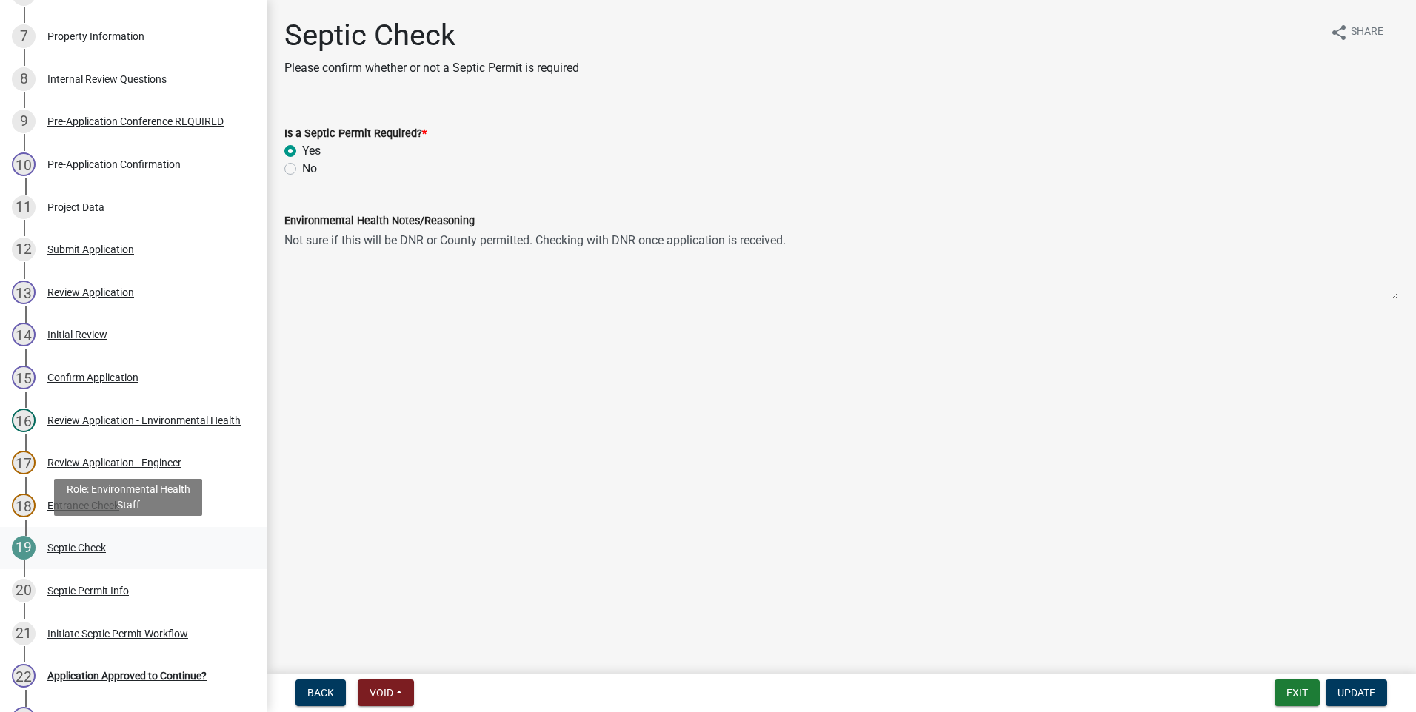
click at [83, 543] on div "Septic Check" at bounding box center [76, 548] width 59 height 10
click at [80, 581] on div "20 Septic Permit Info" at bounding box center [127, 591] width 231 height 24
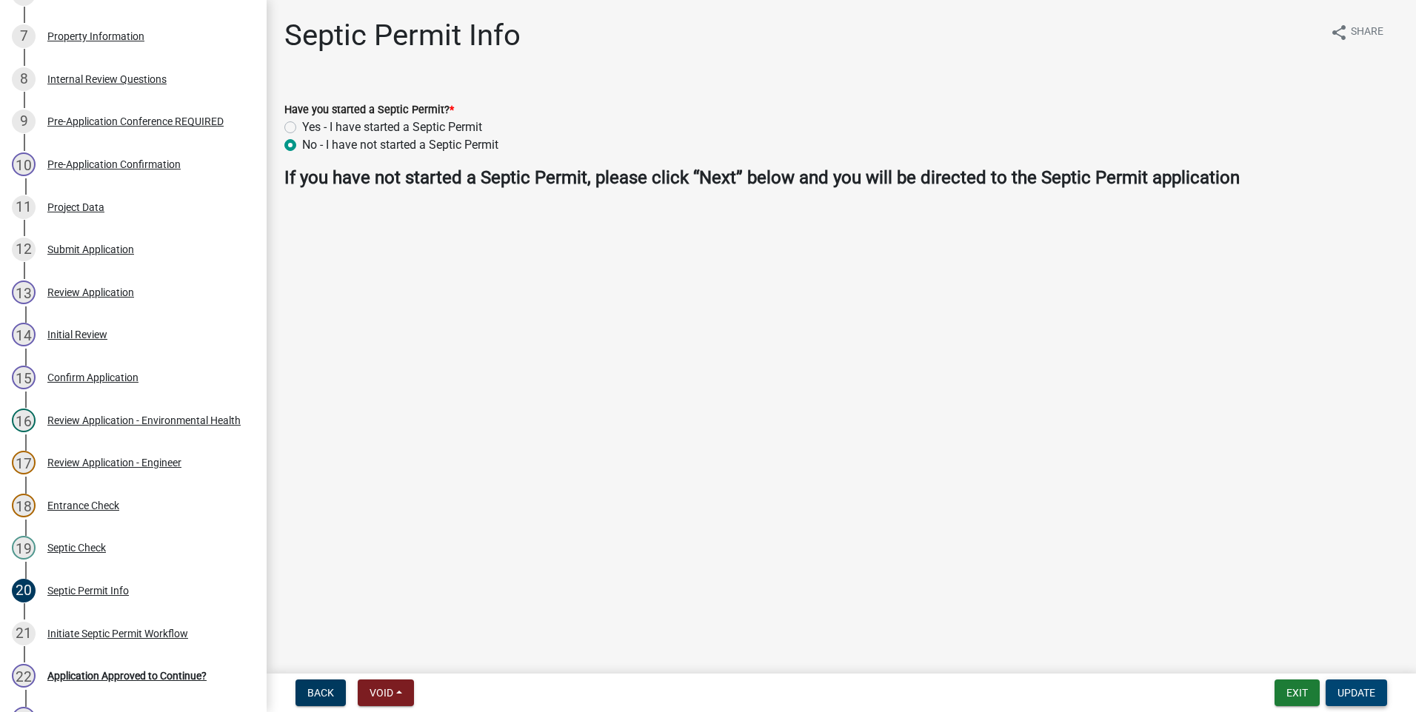
click at [1367, 690] on span "Update" at bounding box center [1357, 693] width 38 height 12
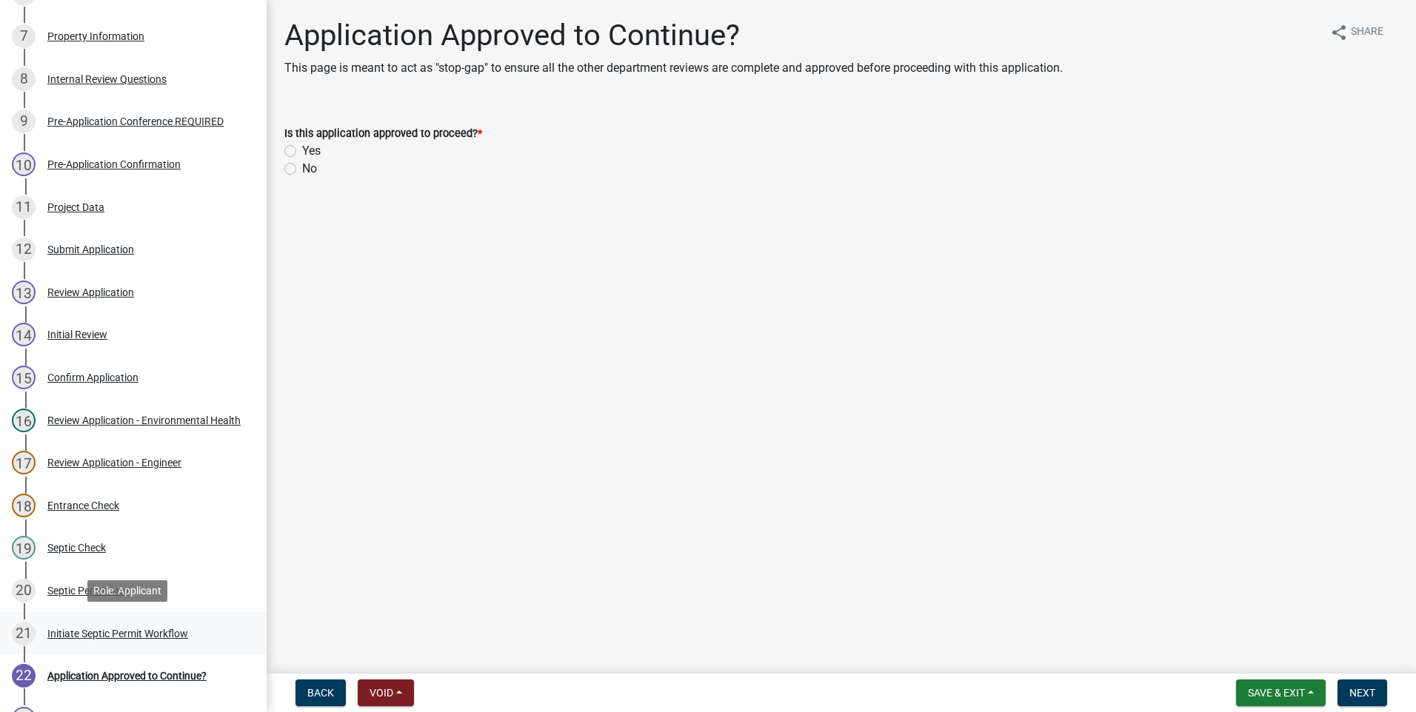
click at [105, 632] on div "Initiate Septic Permit Workflow" at bounding box center [117, 634] width 141 height 10
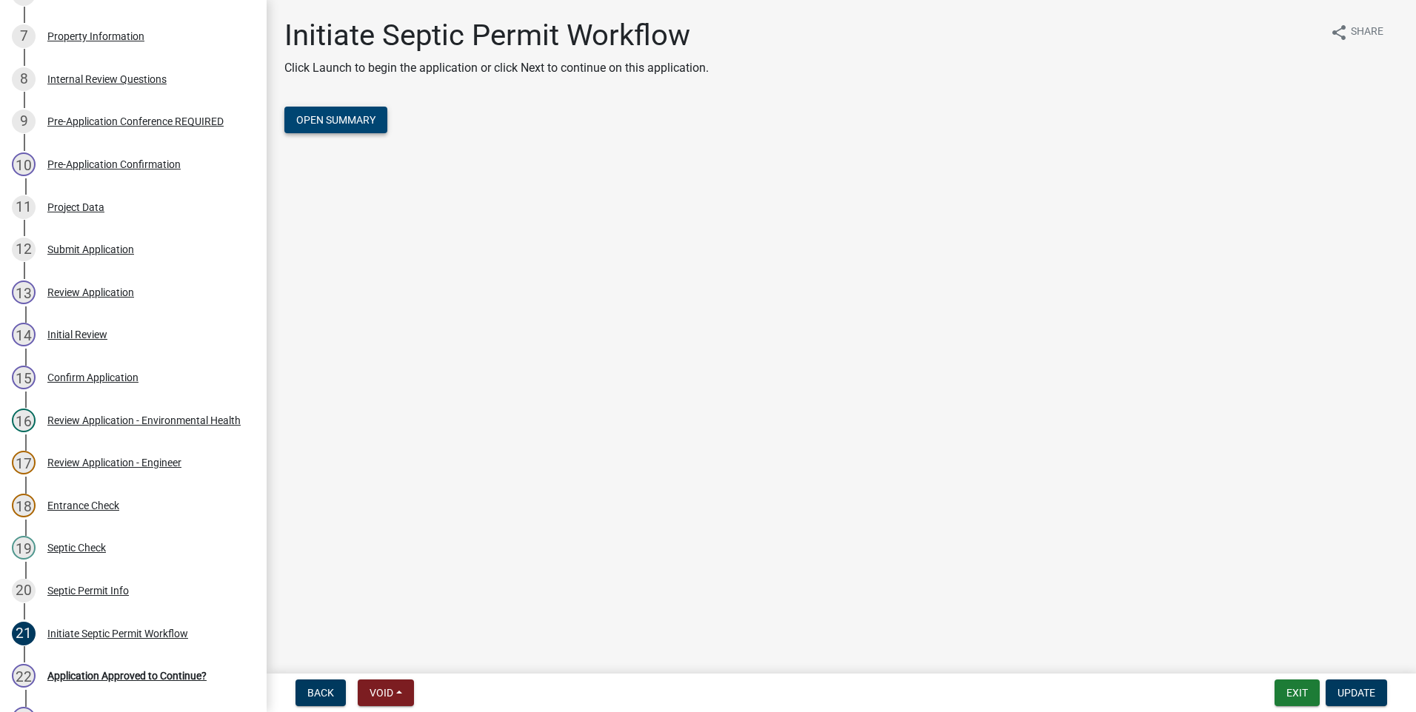
click at [356, 121] on span "Open Summary" at bounding box center [335, 120] width 79 height 12
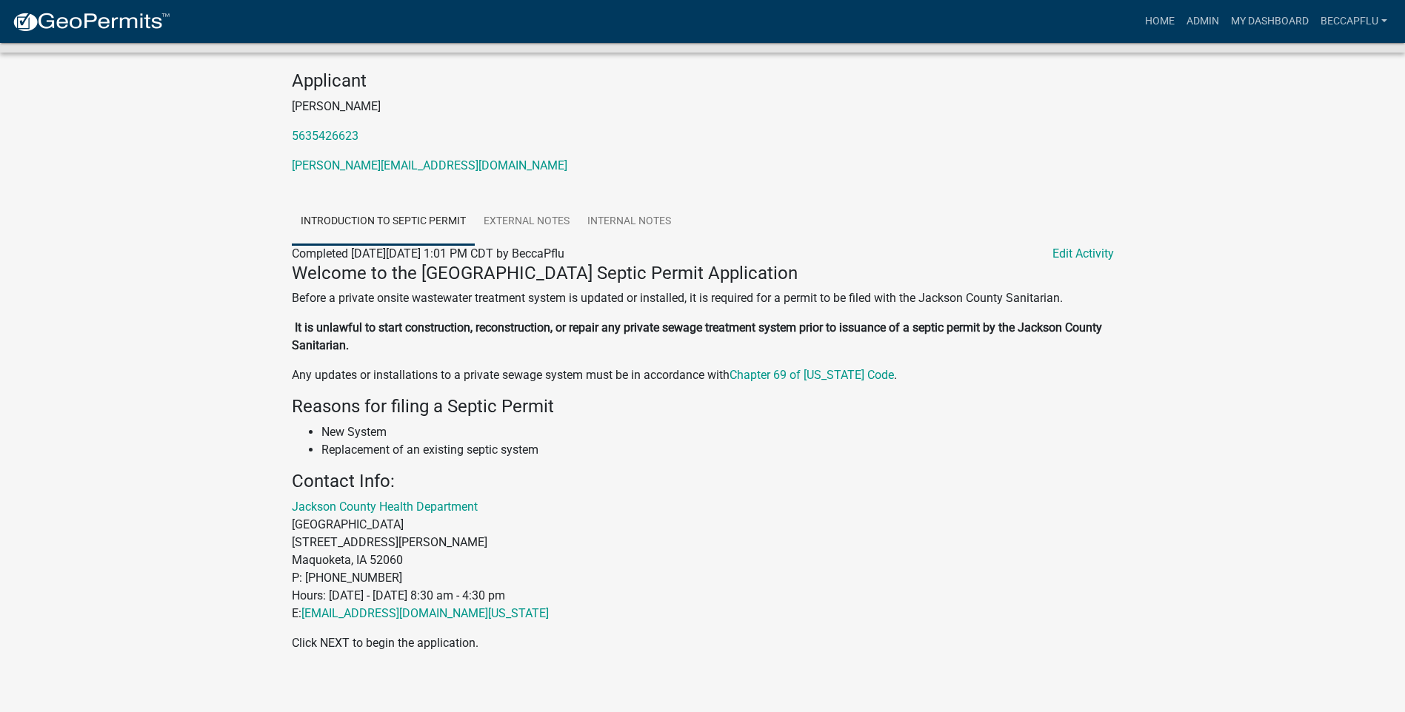
scroll to position [121, 0]
